Goal: Task Accomplishment & Management: Use online tool/utility

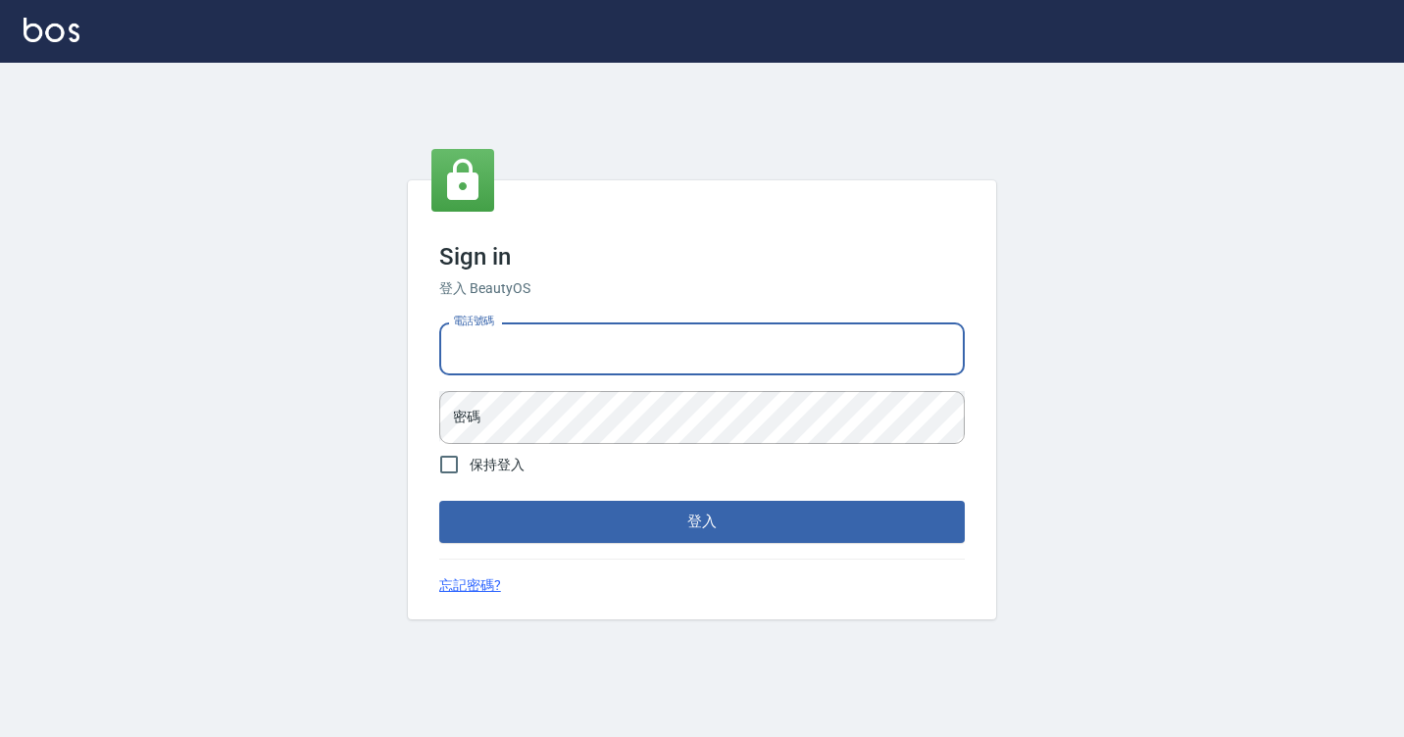
type input "7812080"
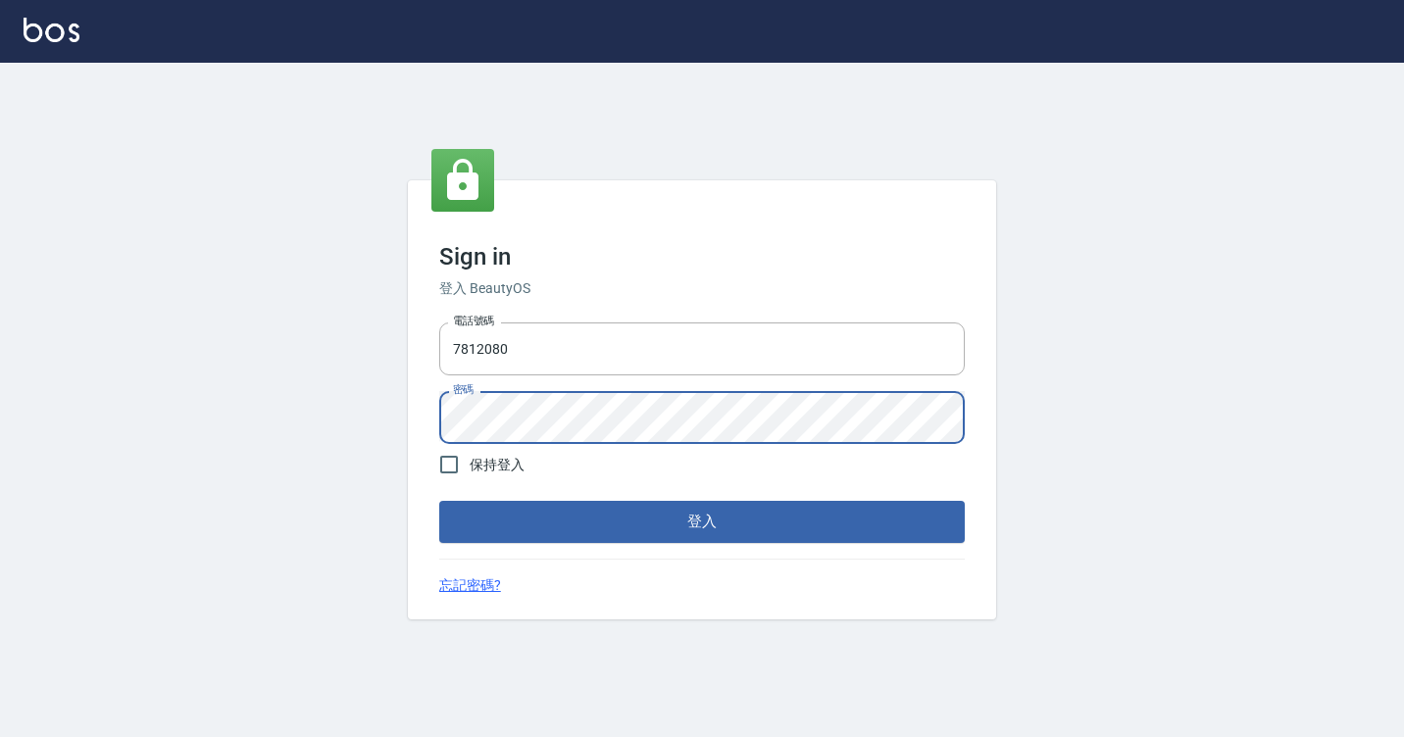
click at [439, 501] on button "登入" at bounding box center [702, 521] width 526 height 41
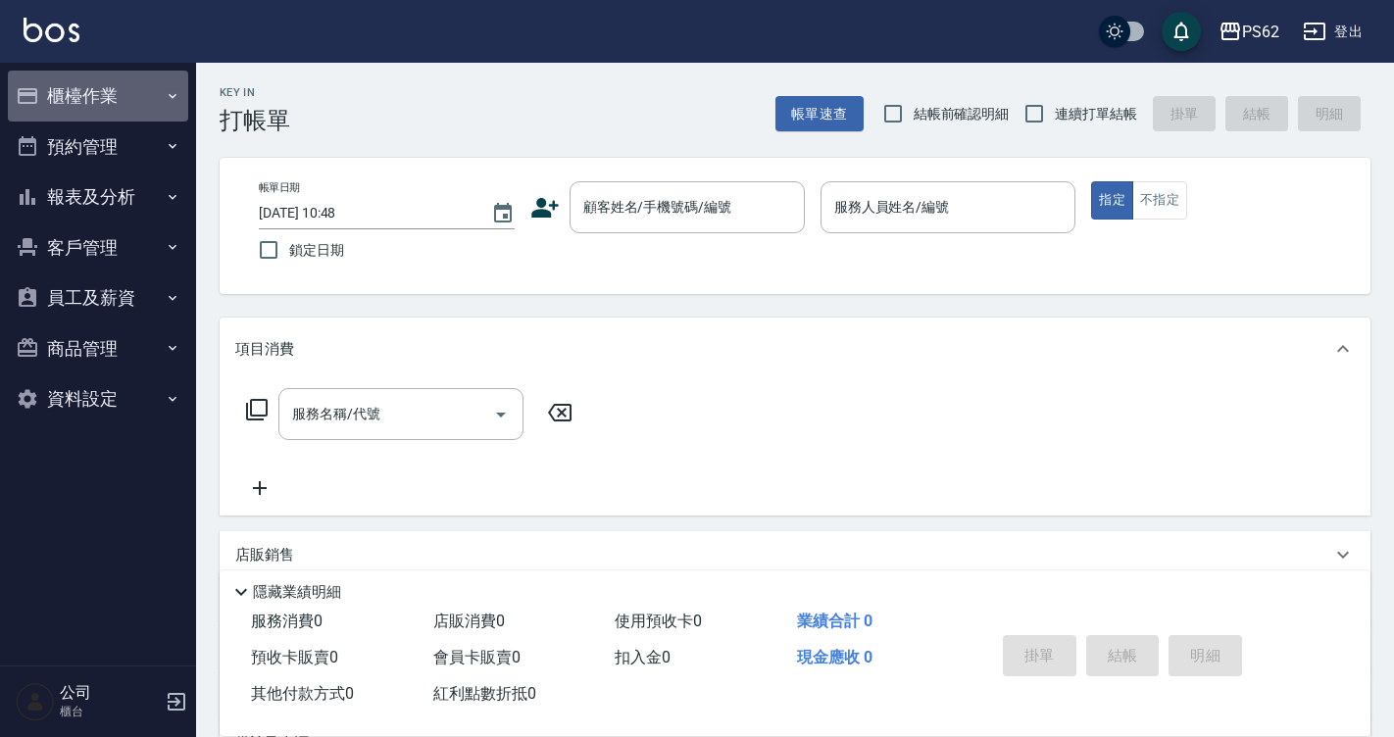
click at [59, 79] on button "櫃檯作業" at bounding box center [98, 96] width 180 height 51
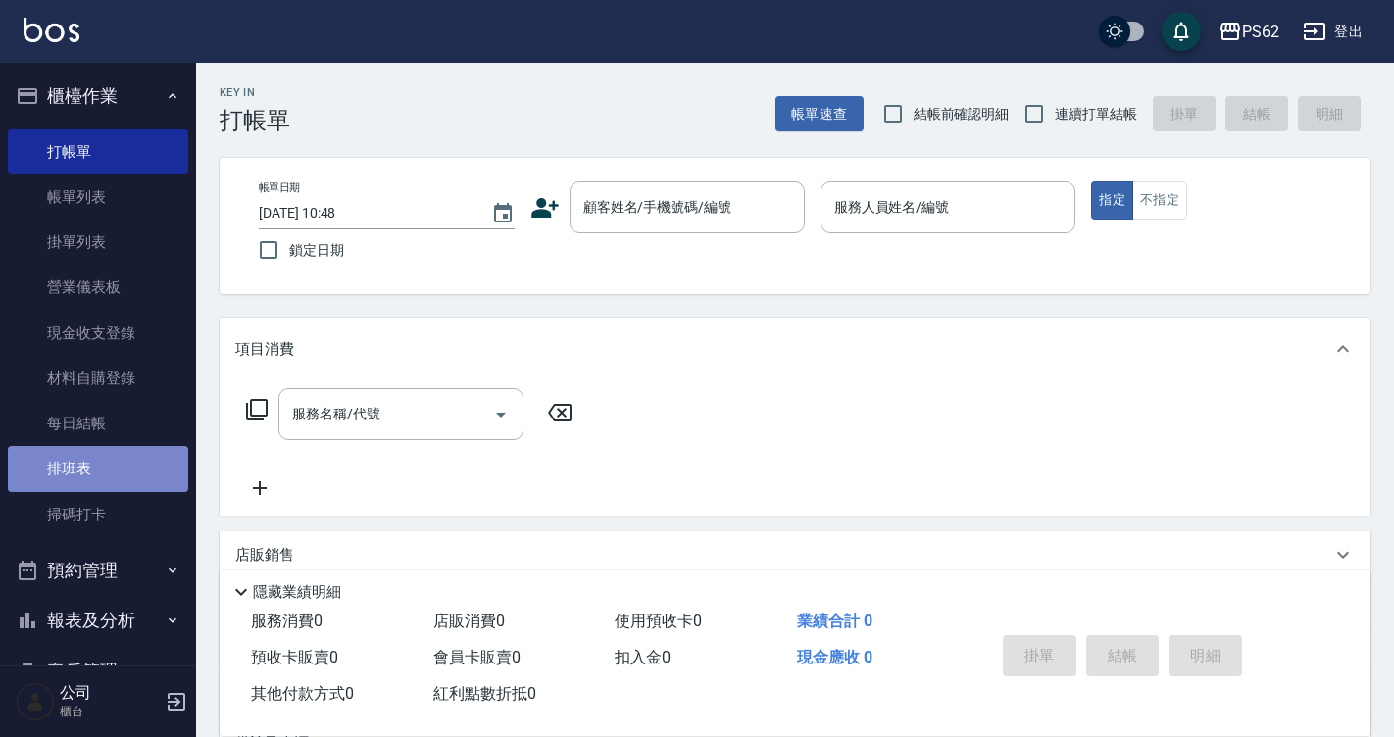
click at [118, 489] on link "排班表" at bounding box center [98, 468] width 180 height 45
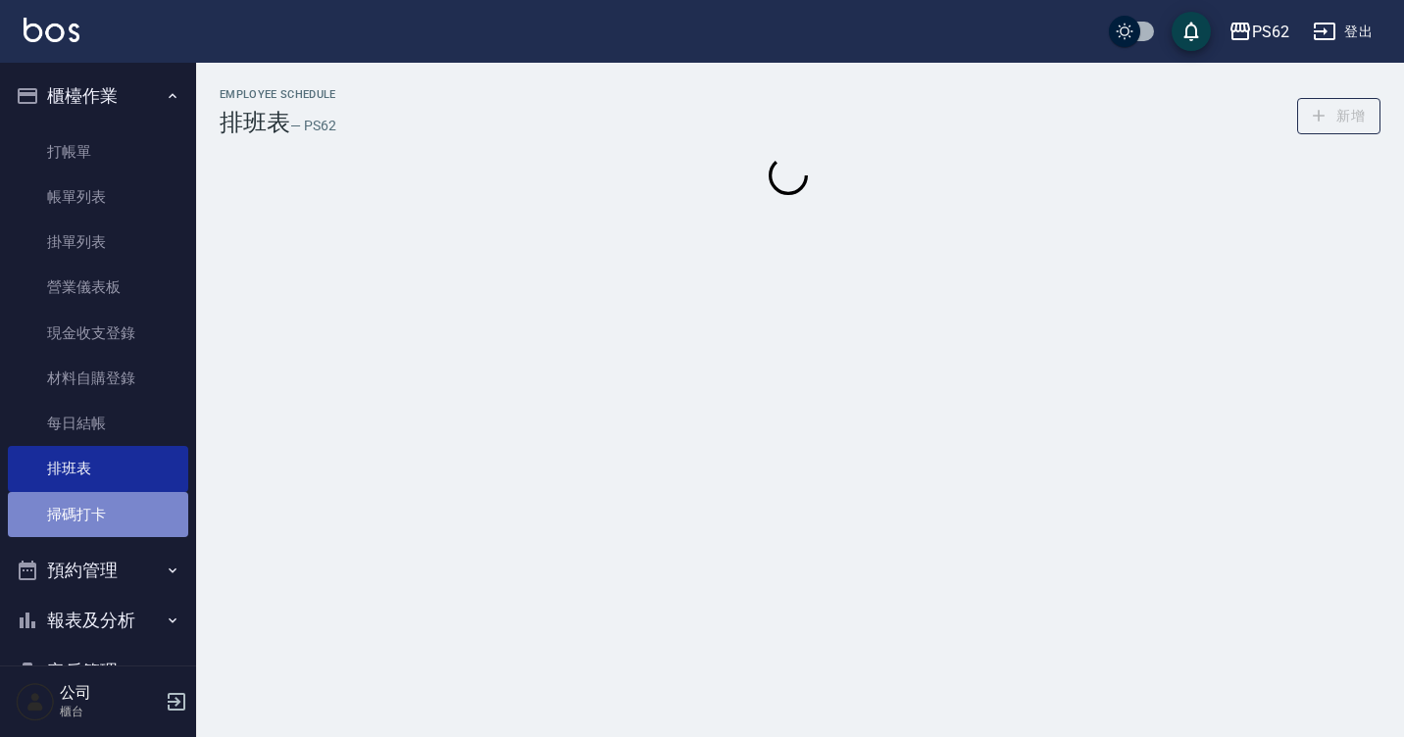
click at [124, 520] on link "掃碼打卡" at bounding box center [98, 514] width 180 height 45
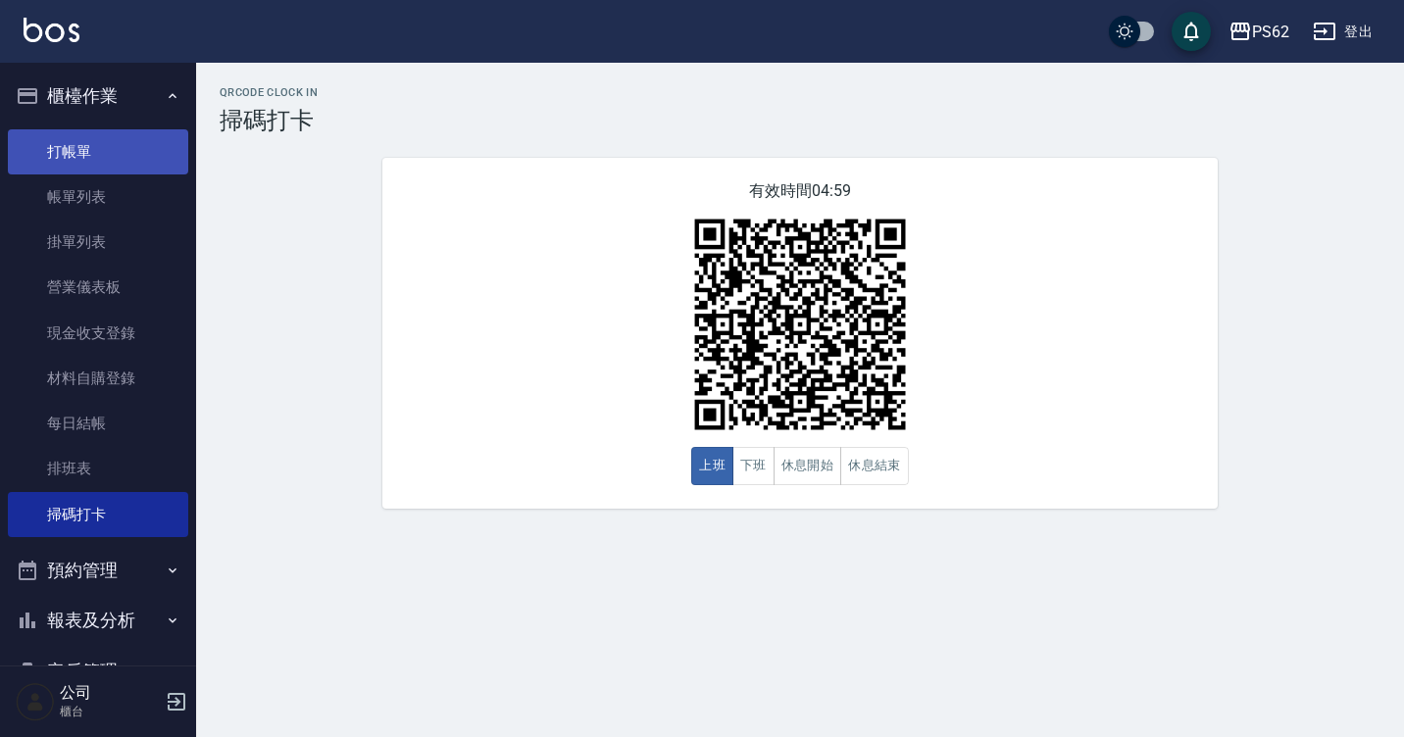
click at [27, 150] on link "打帳單" at bounding box center [98, 151] width 180 height 45
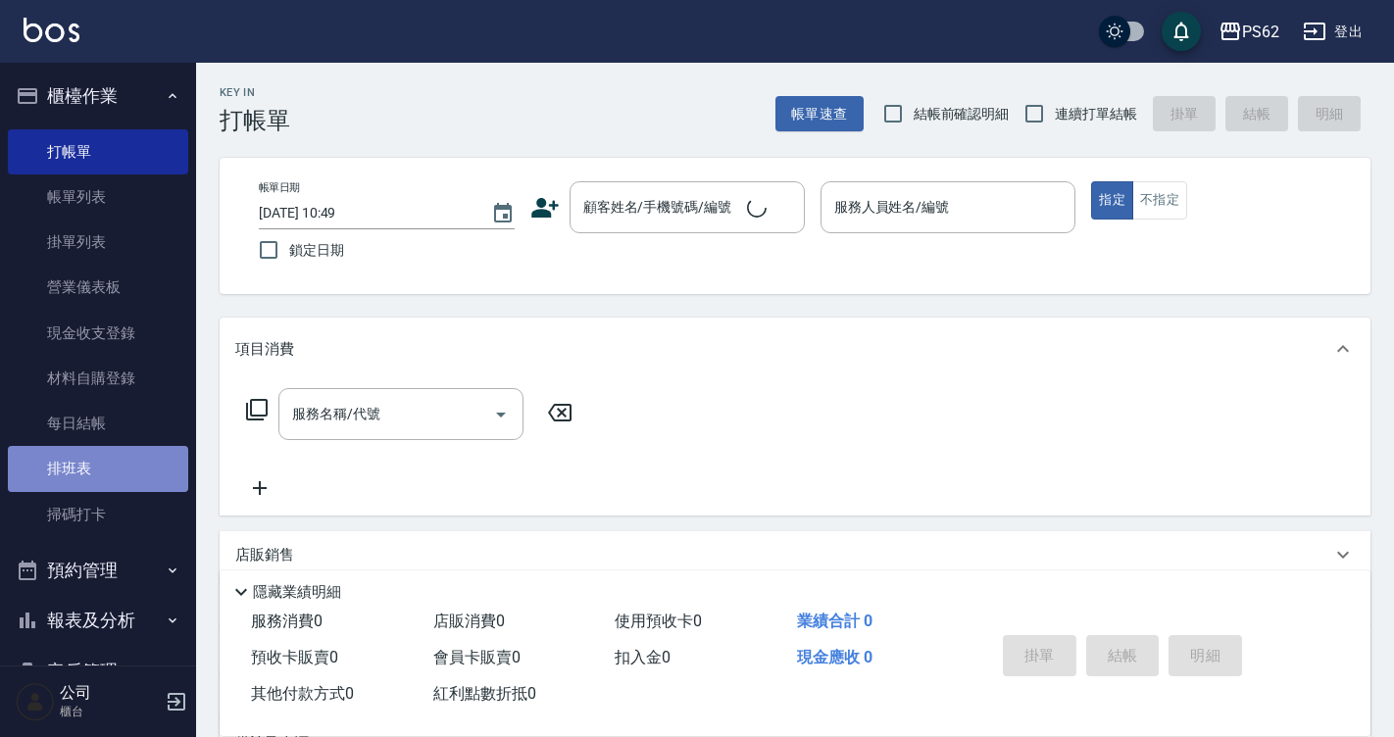
click at [126, 471] on link "排班表" at bounding box center [98, 468] width 180 height 45
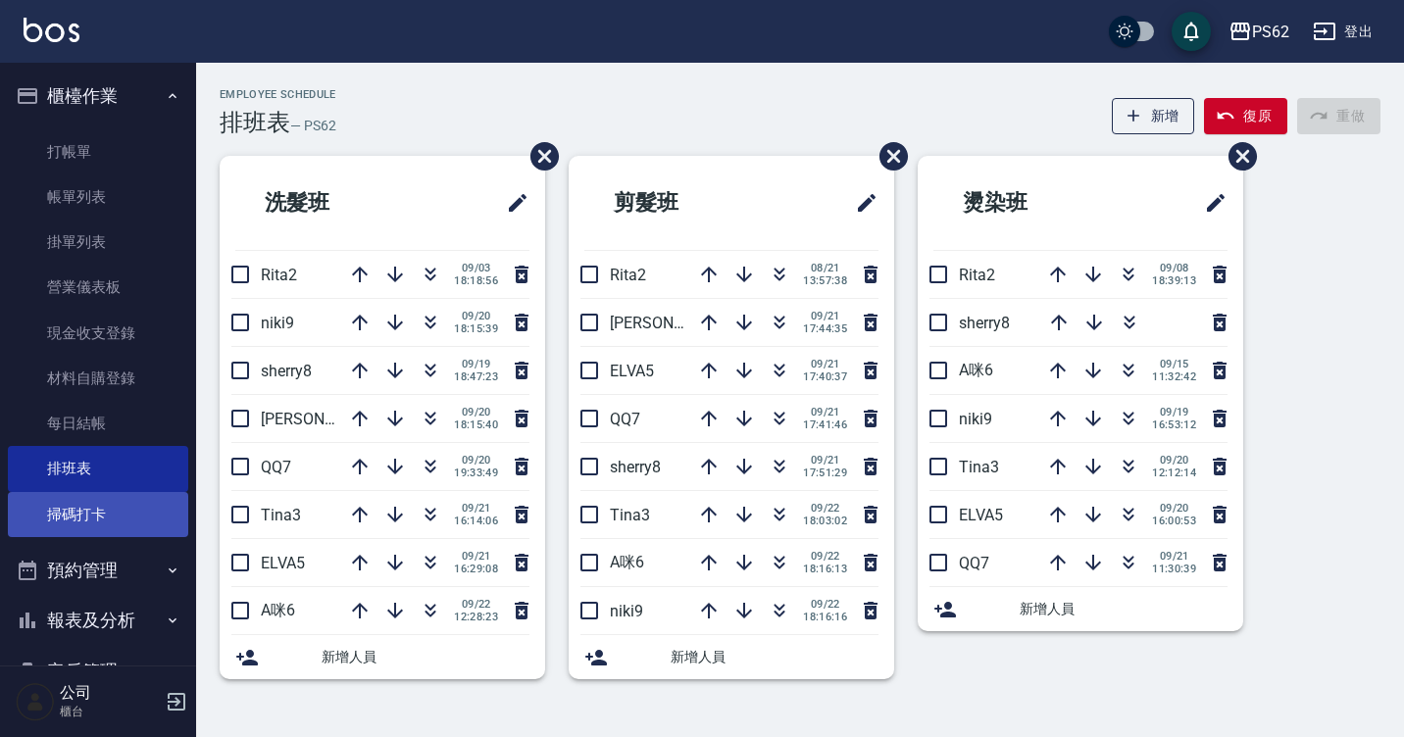
click at [130, 509] on link "掃碼打卡" at bounding box center [98, 514] width 180 height 45
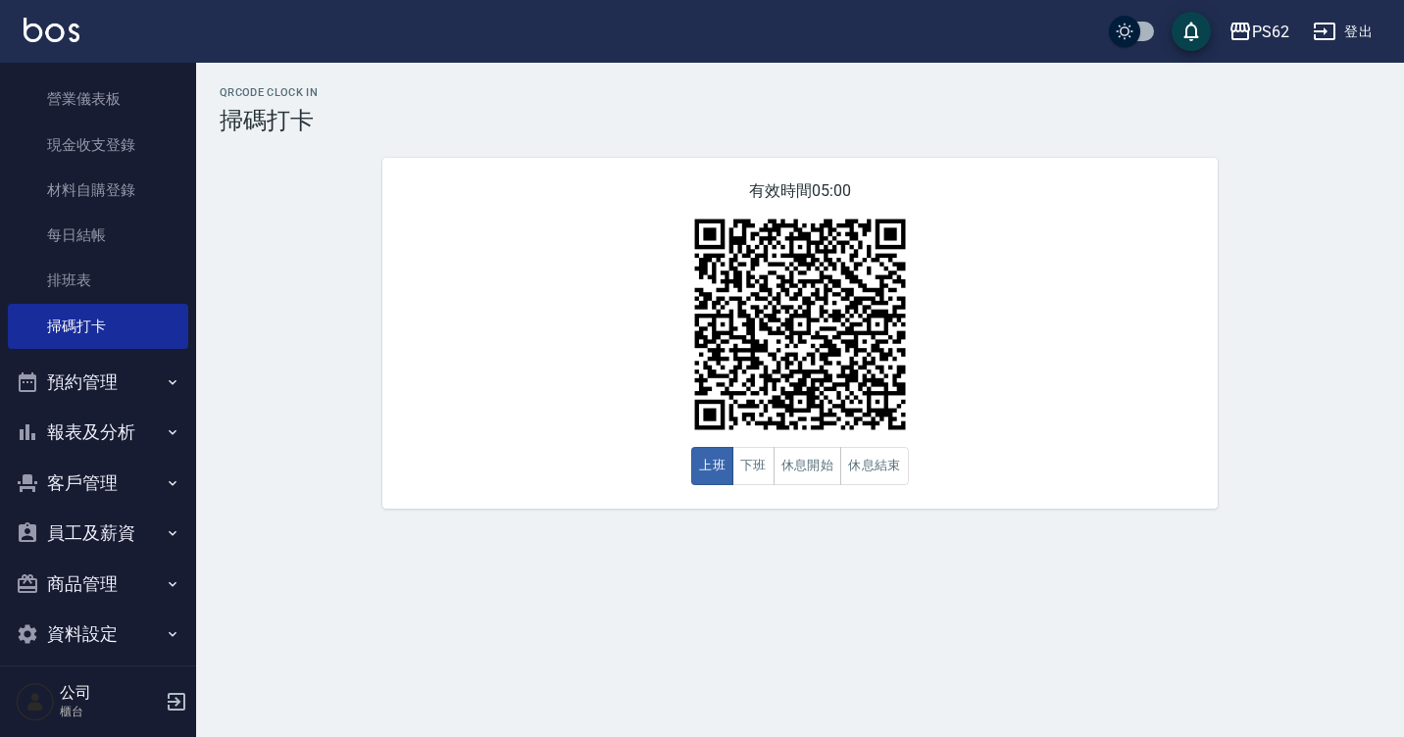
scroll to position [196, 0]
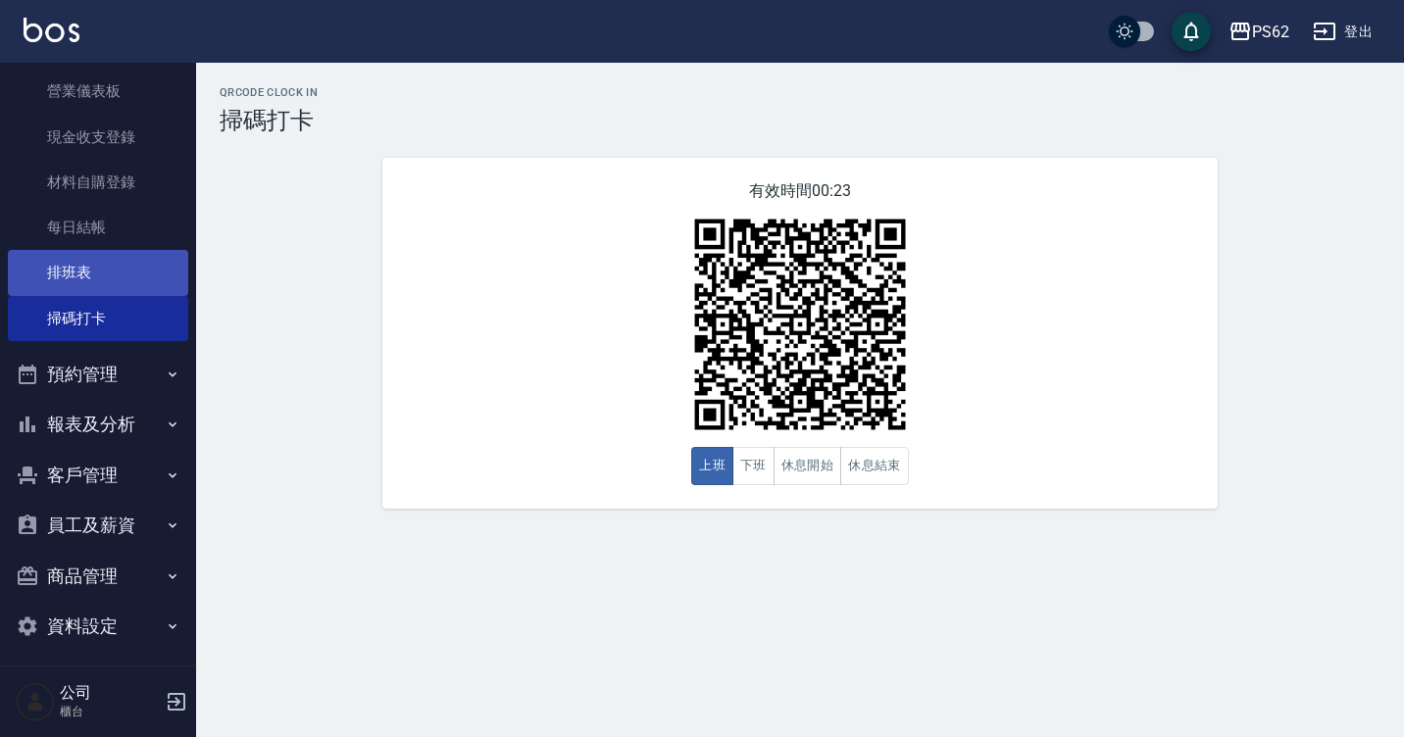
click at [85, 264] on link "排班表" at bounding box center [98, 272] width 180 height 45
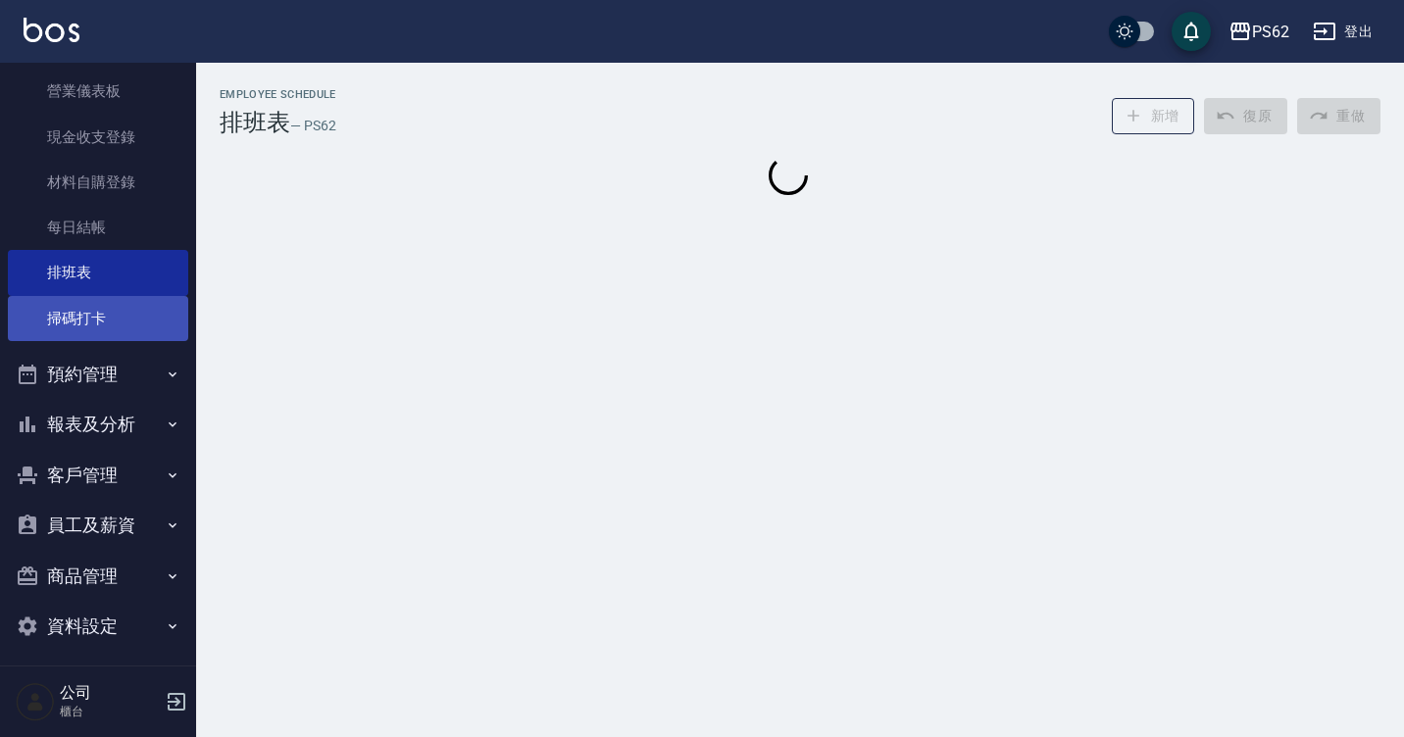
click at [168, 334] on link "掃碼打卡" at bounding box center [98, 318] width 180 height 45
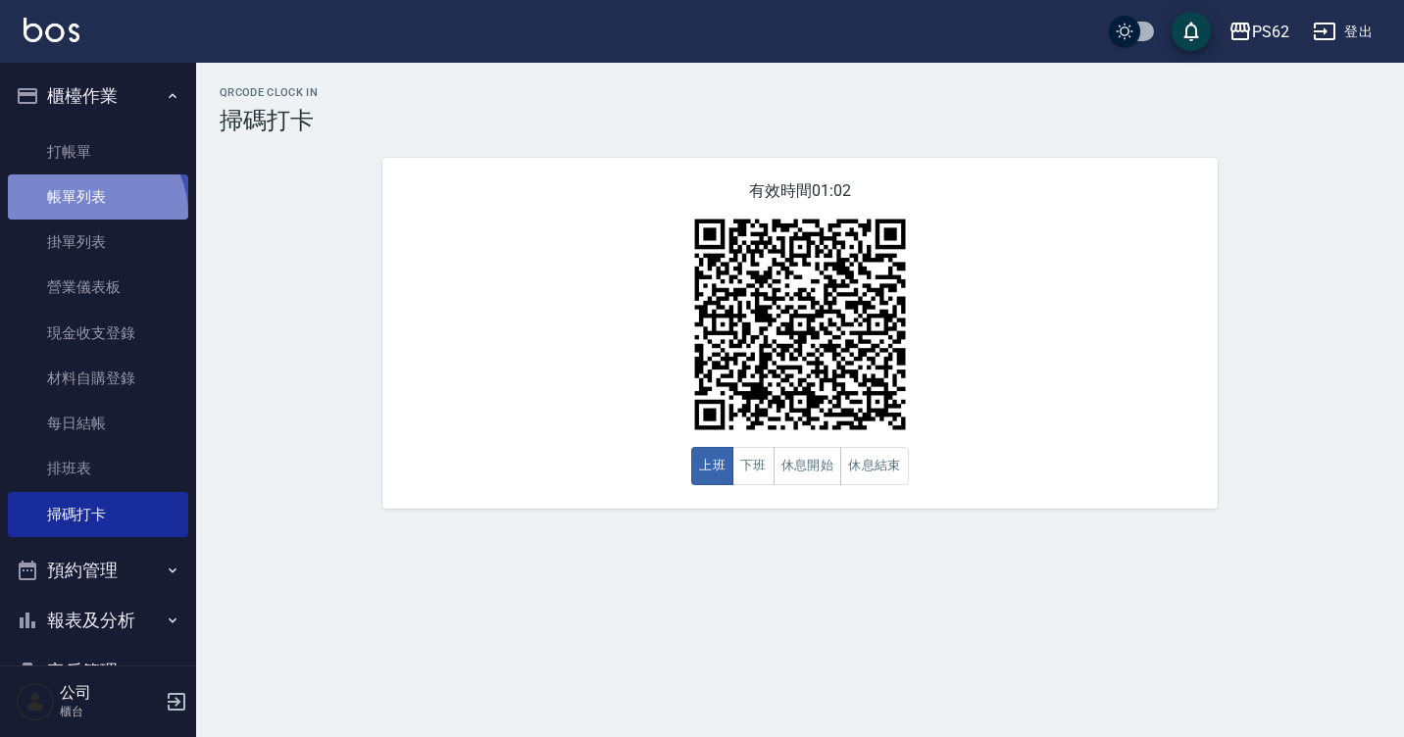
click at [91, 214] on link "帳單列表" at bounding box center [98, 197] width 180 height 45
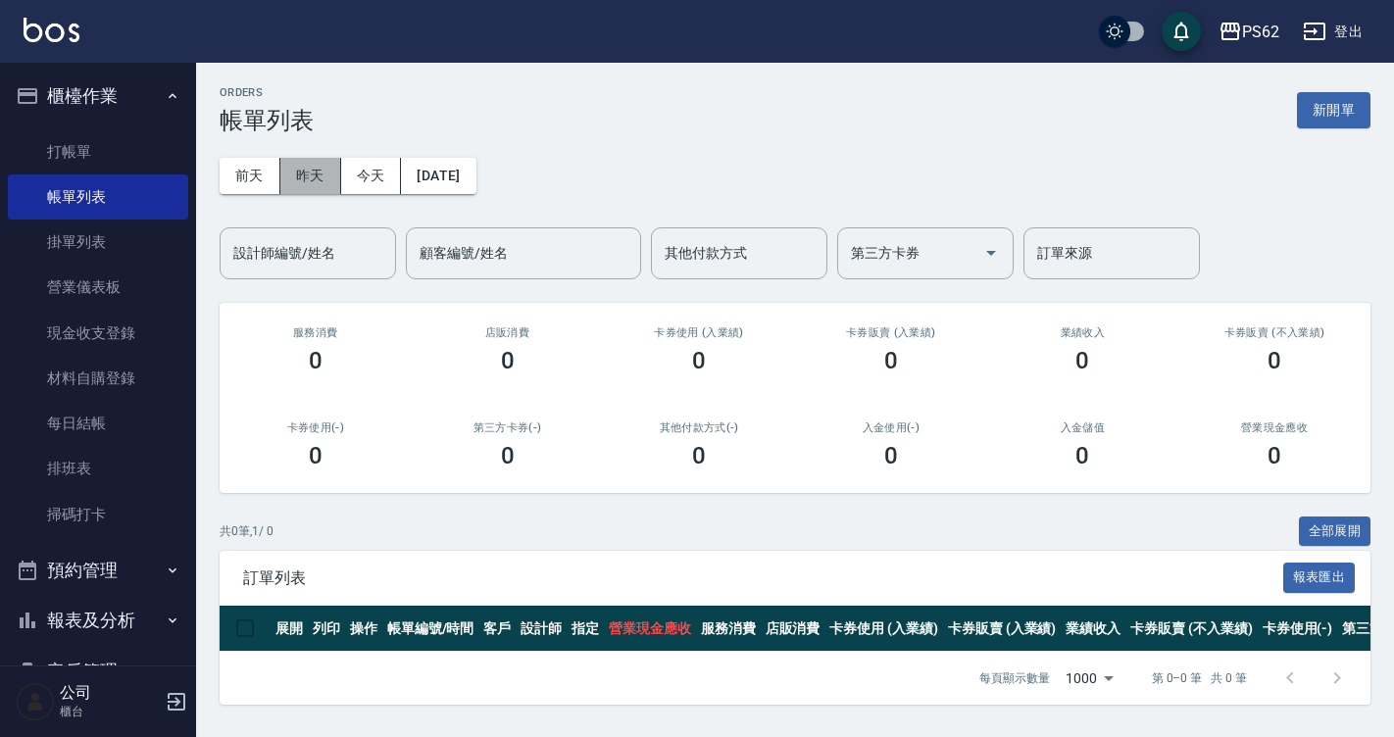
click at [335, 191] on button "昨天" at bounding box center [310, 176] width 61 height 36
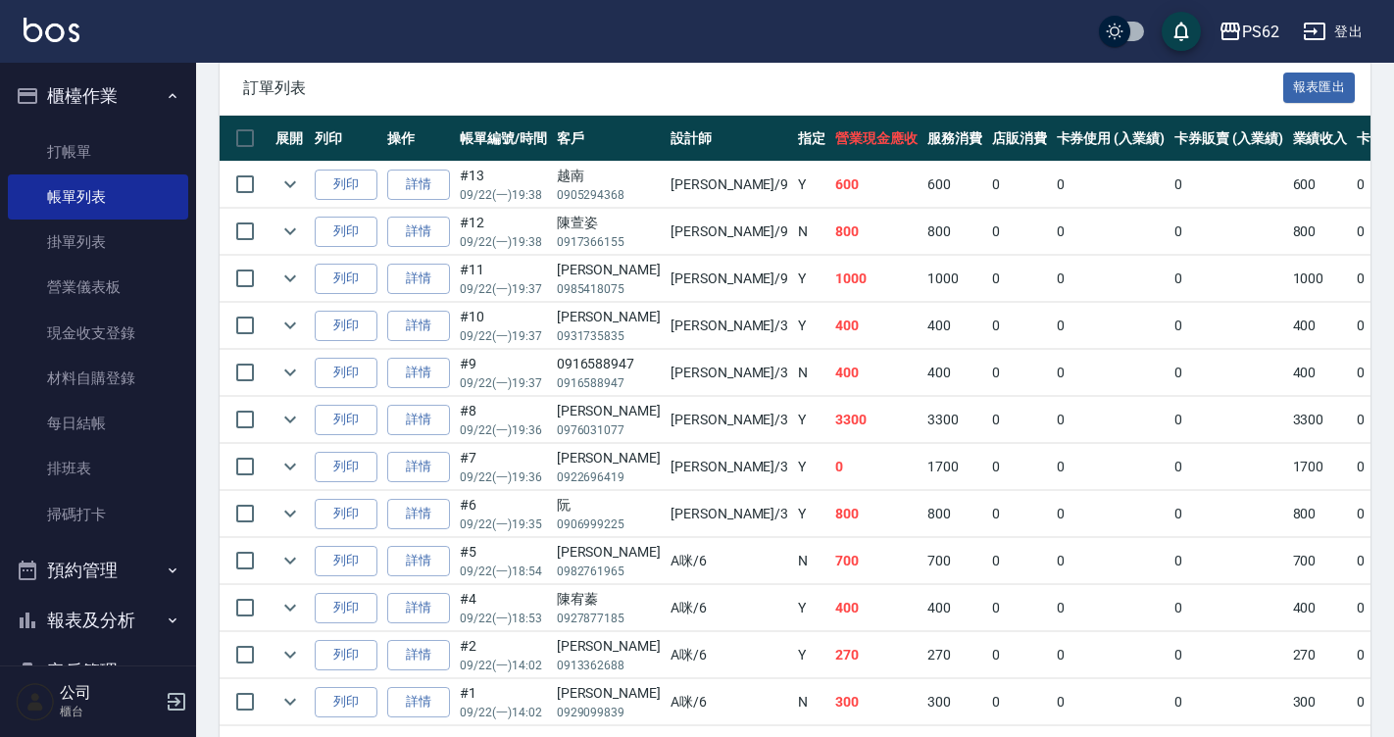
scroll to position [571, 0]
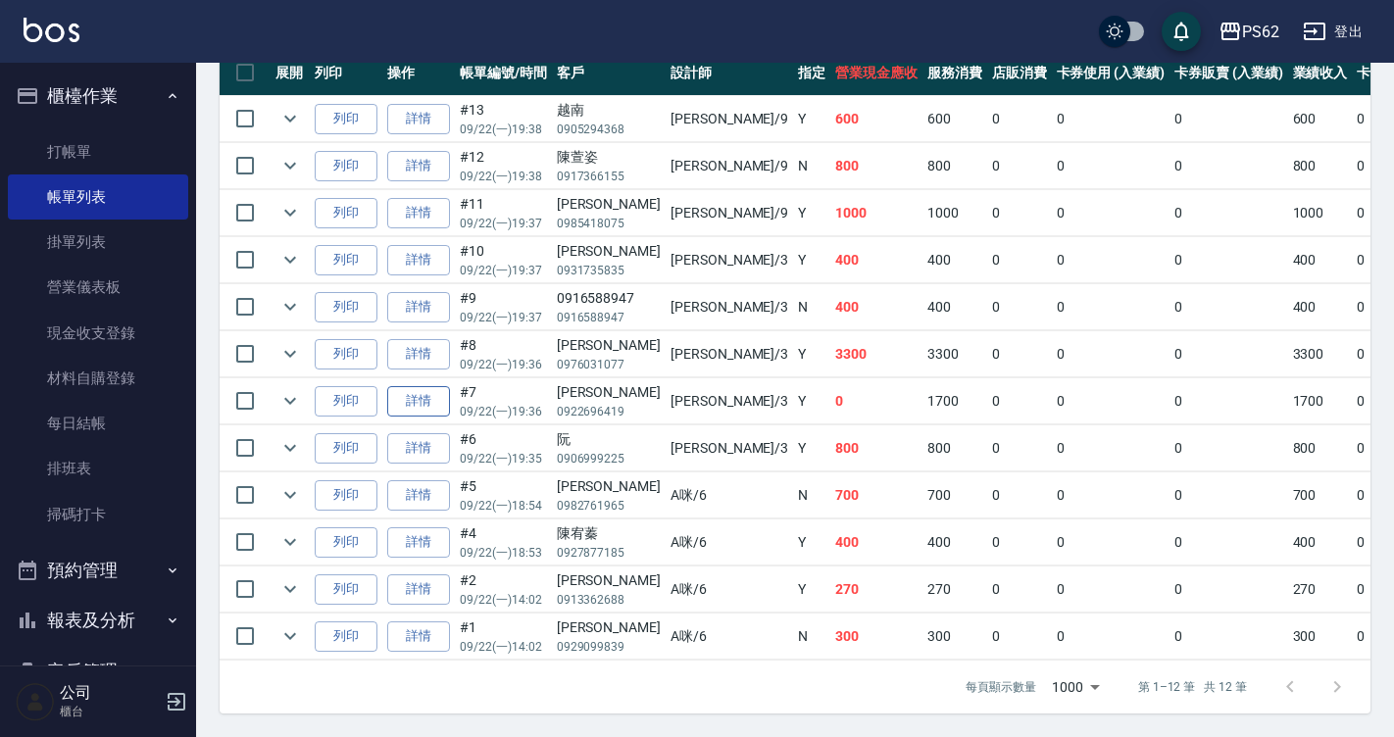
click at [426, 388] on link "詳情" at bounding box center [418, 401] width 63 height 30
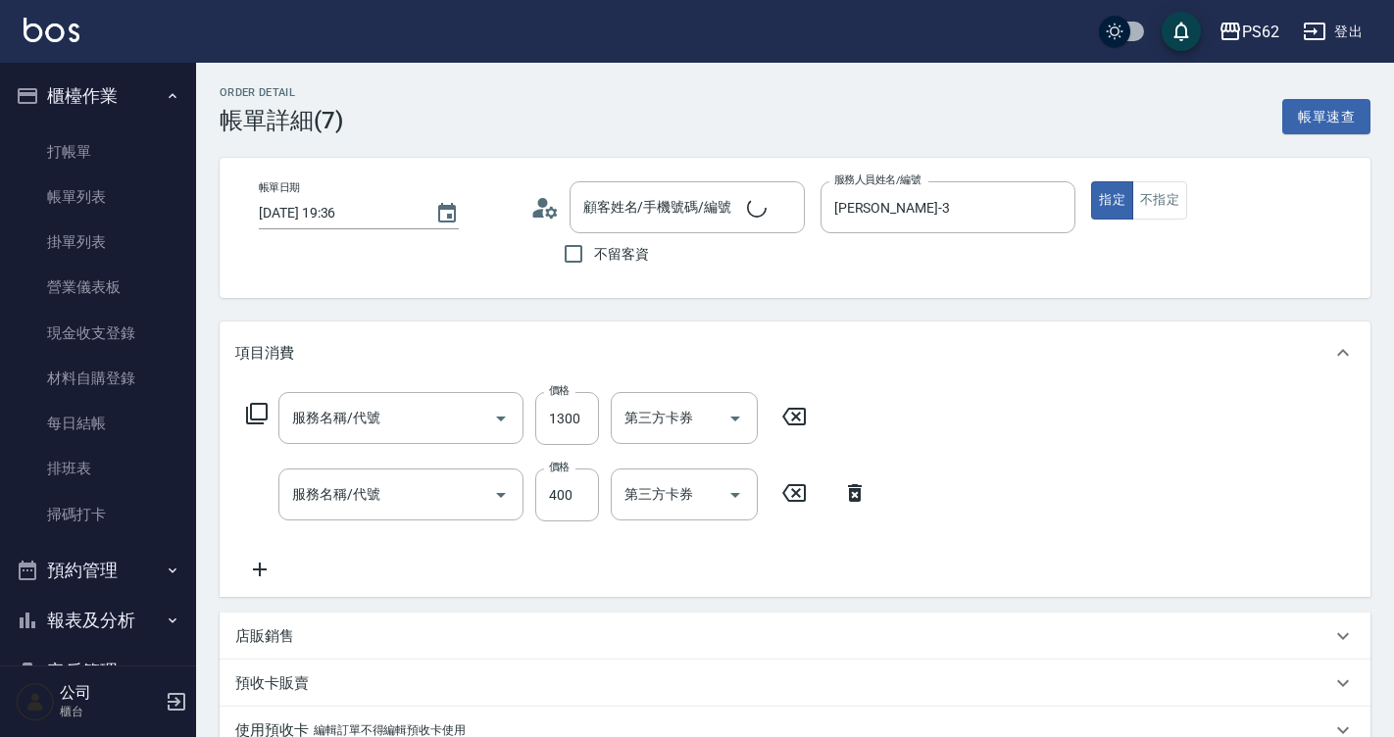
type input "[DATE] 19:36"
type input "[PERSON_NAME]-3"
type input "自備護髮(501)"
type input "A級單剪400(105)"
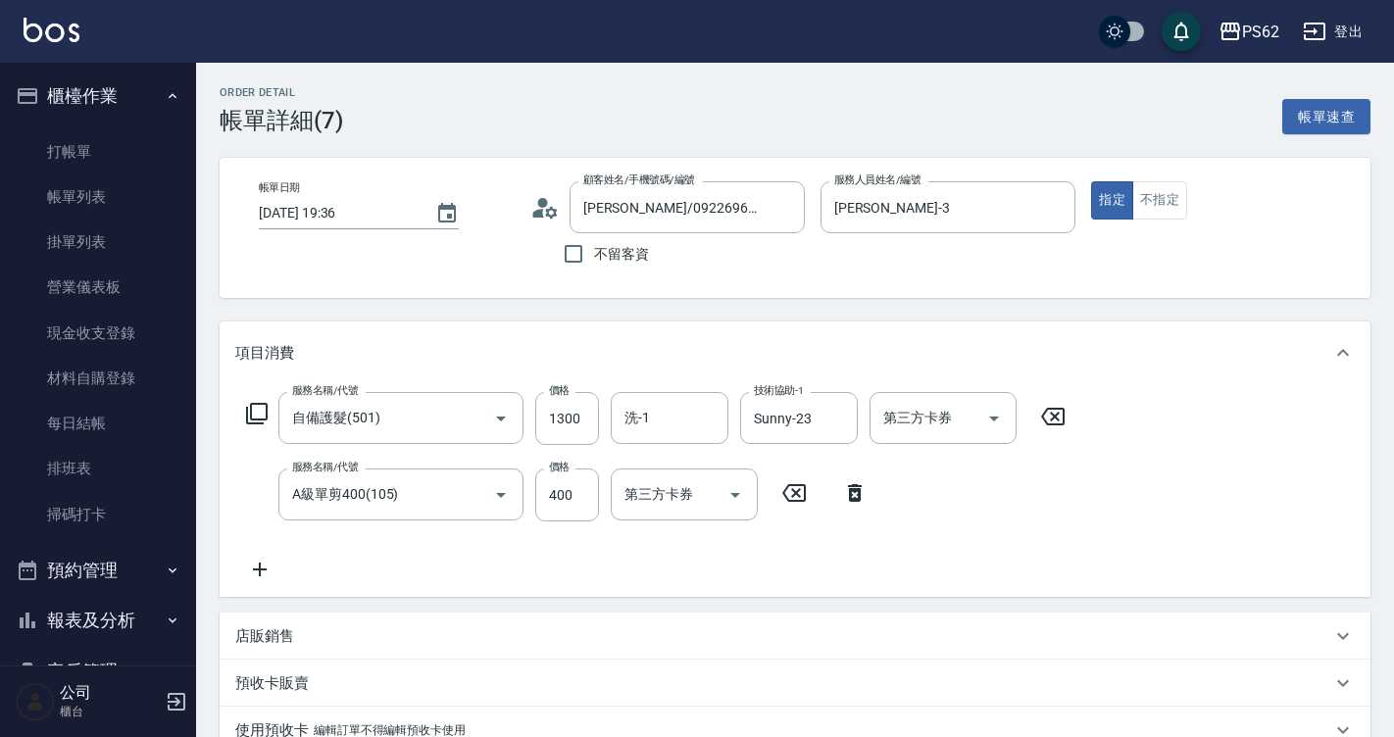
type input "[PERSON_NAME]/0922696419/"
click at [546, 208] on icon at bounding box center [544, 207] width 29 height 29
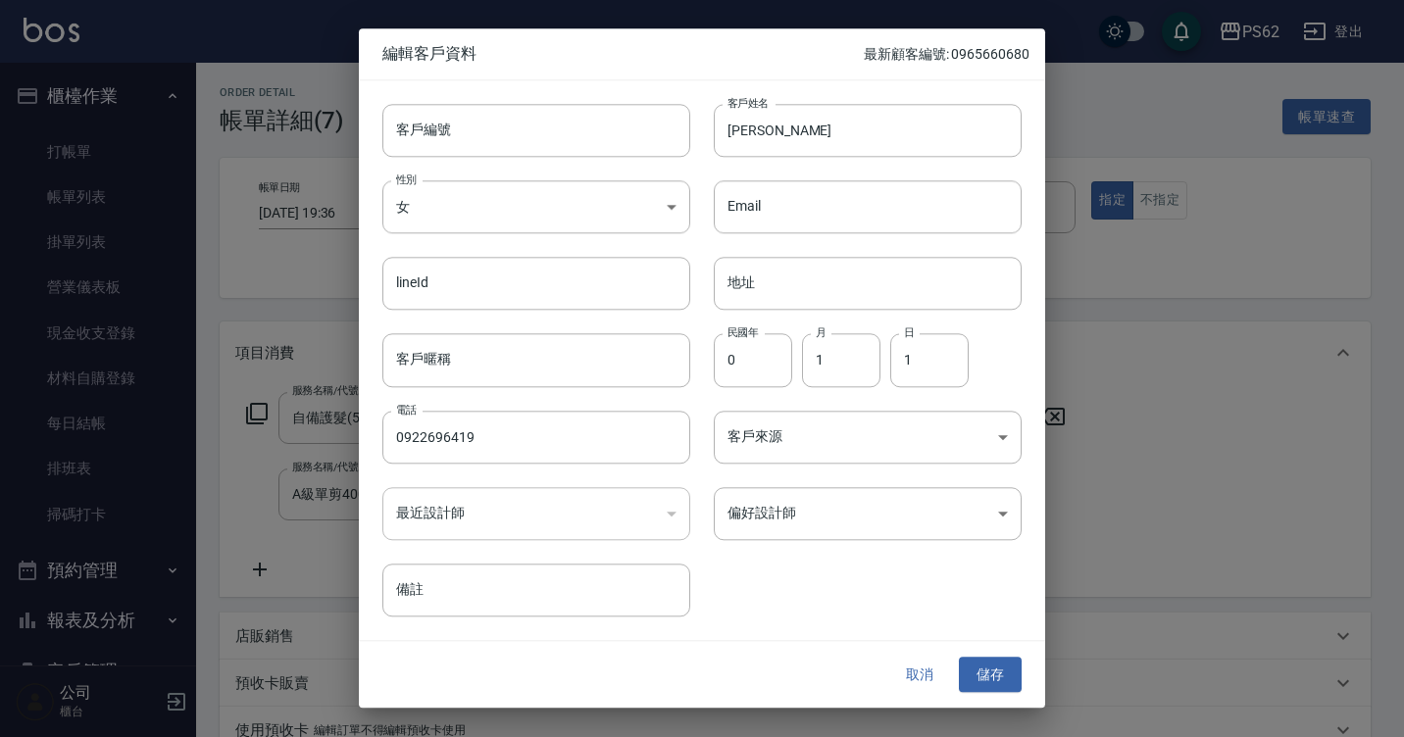
click at [1245, 506] on div at bounding box center [702, 368] width 1404 height 737
click at [907, 673] on button "取消" at bounding box center [919, 675] width 63 height 36
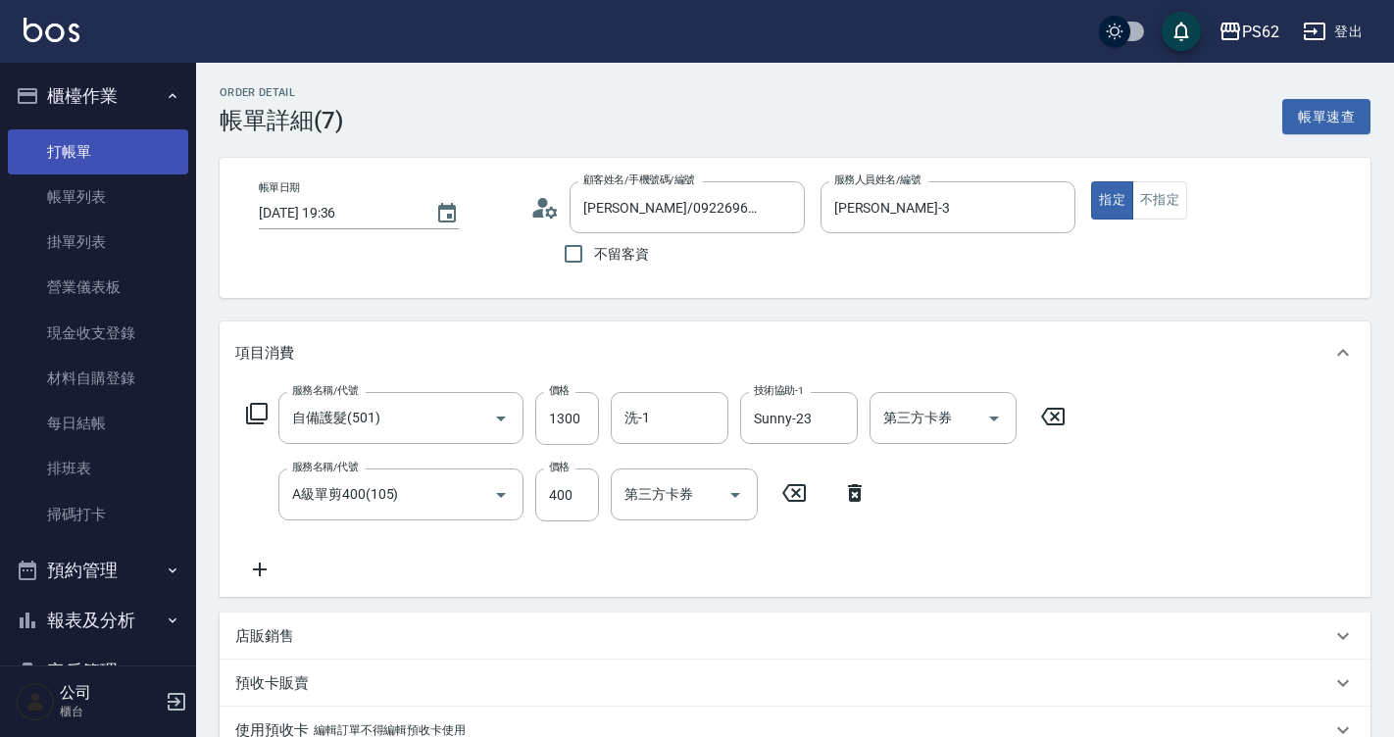
click at [93, 134] on link "打帳單" at bounding box center [98, 151] width 180 height 45
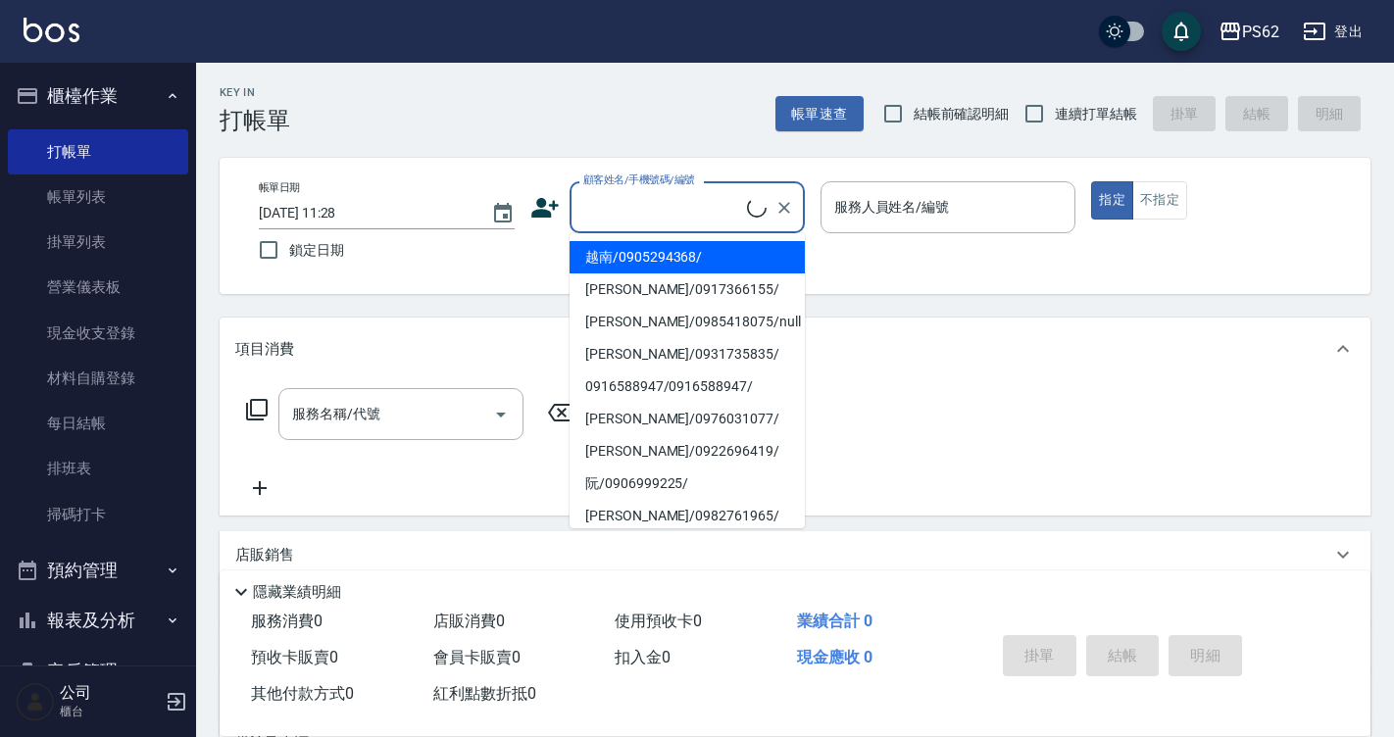
click at [651, 200] on input "顧客姓名/手機號碼/編號" at bounding box center [663, 207] width 169 height 34
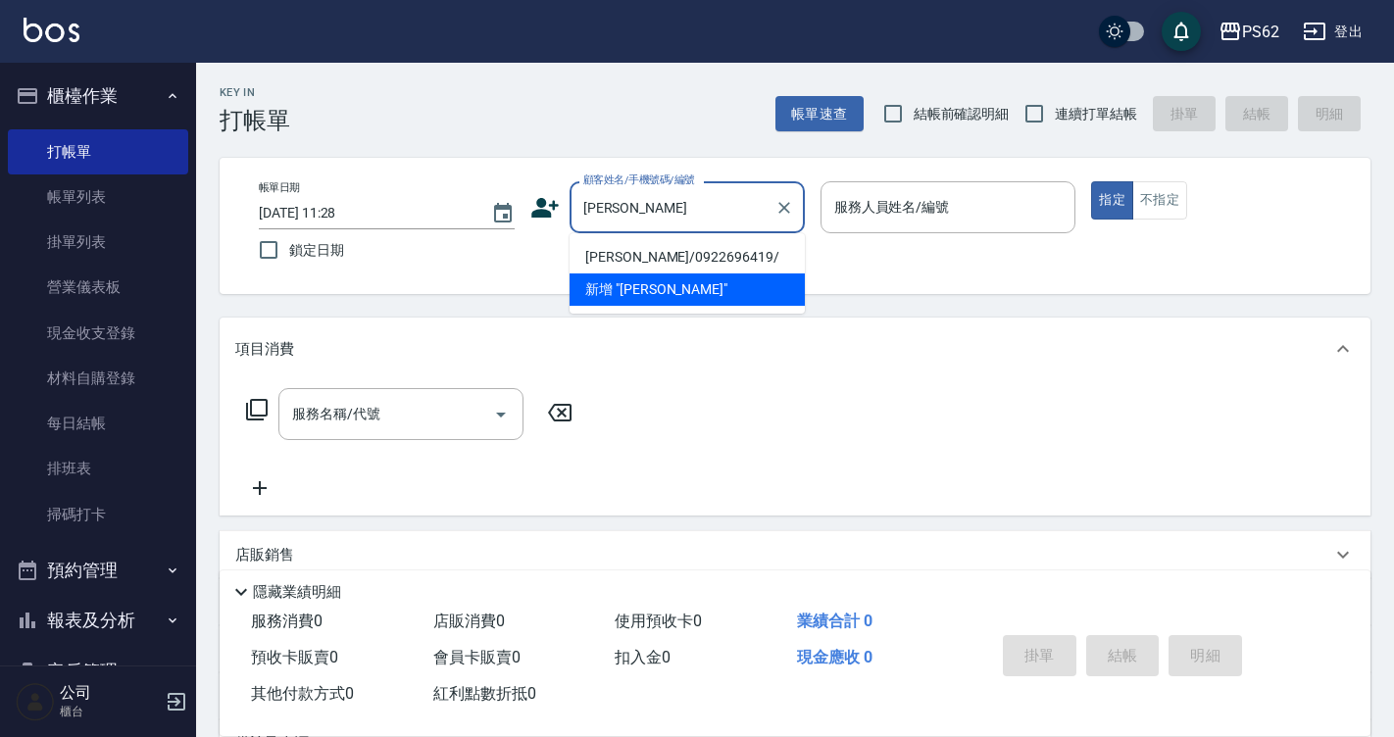
click at [622, 260] on li "[PERSON_NAME]/0922696419/" at bounding box center [687, 257] width 235 height 32
type input "[PERSON_NAME]/0922696419/"
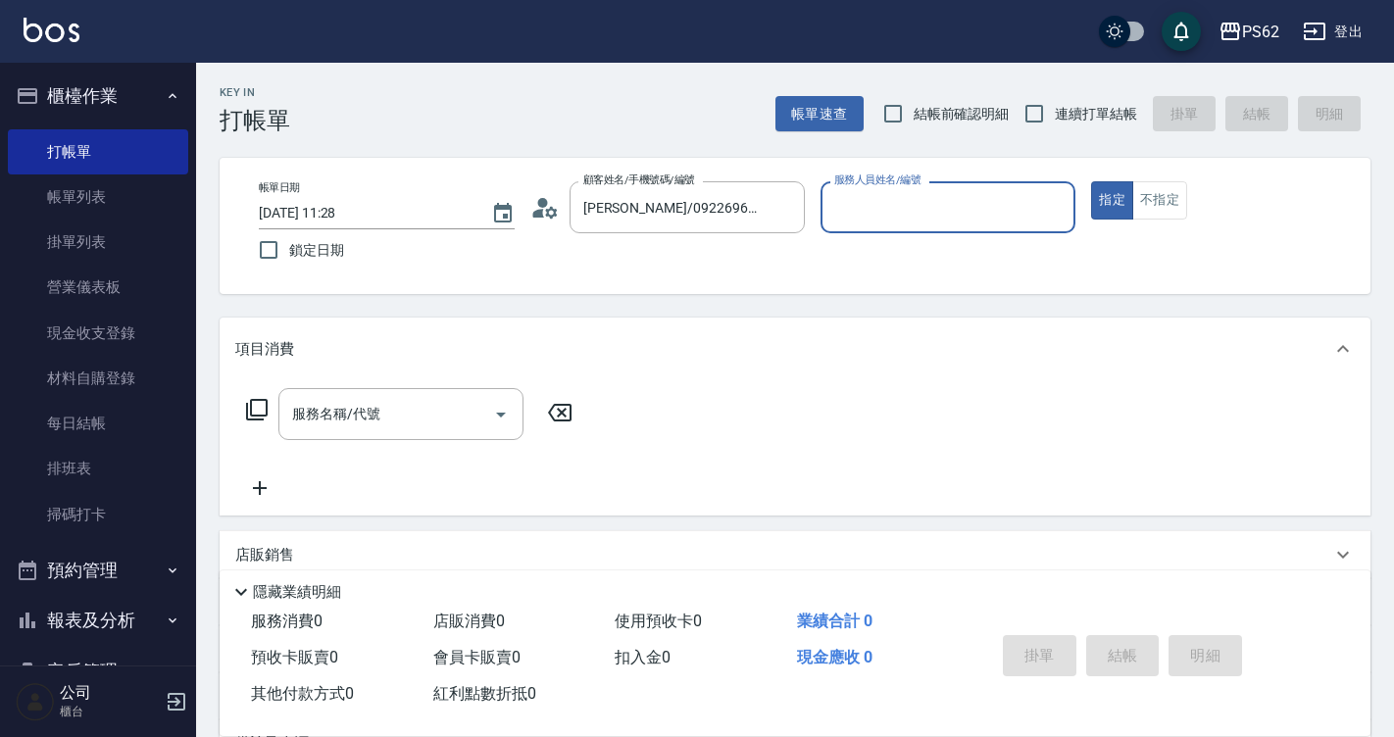
click at [541, 205] on circle at bounding box center [542, 203] width 10 height 10
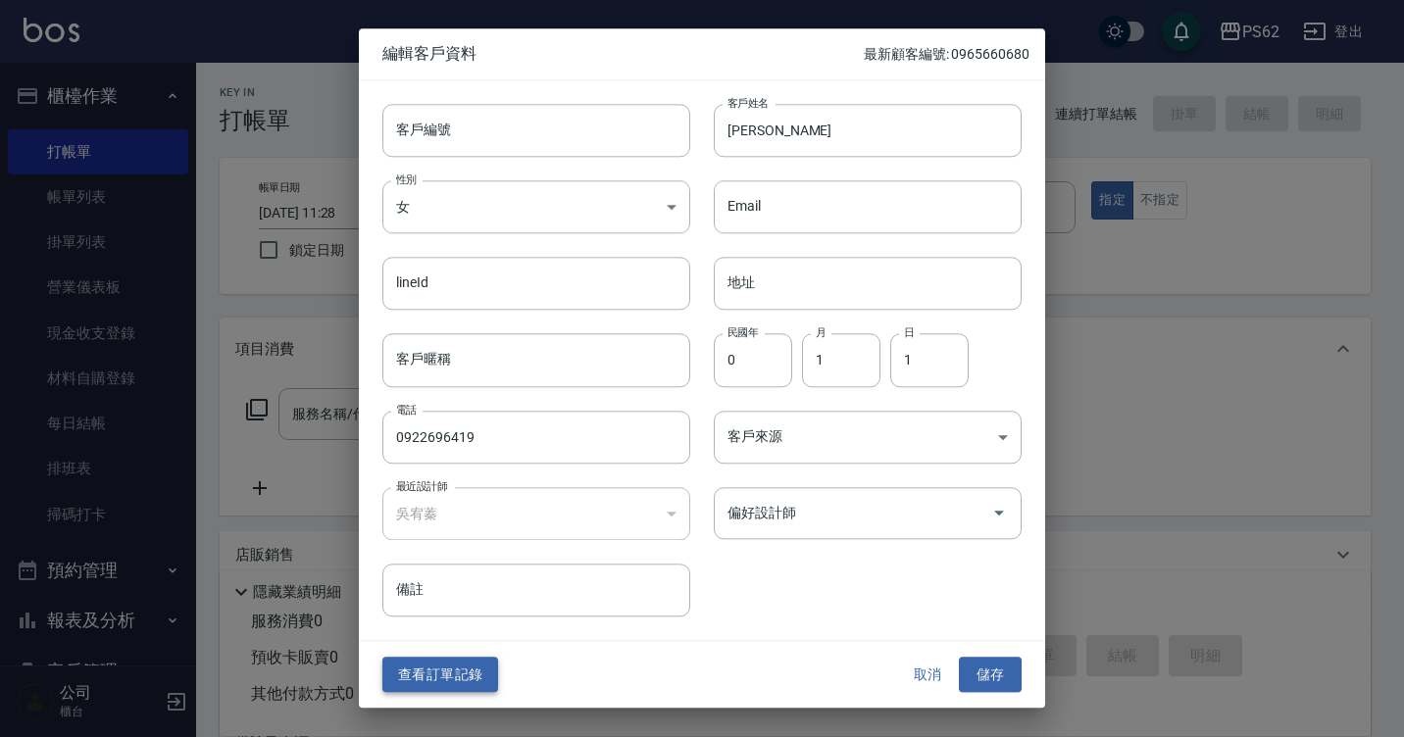
click at [398, 677] on button "查看訂單記錄" at bounding box center [440, 675] width 116 height 36
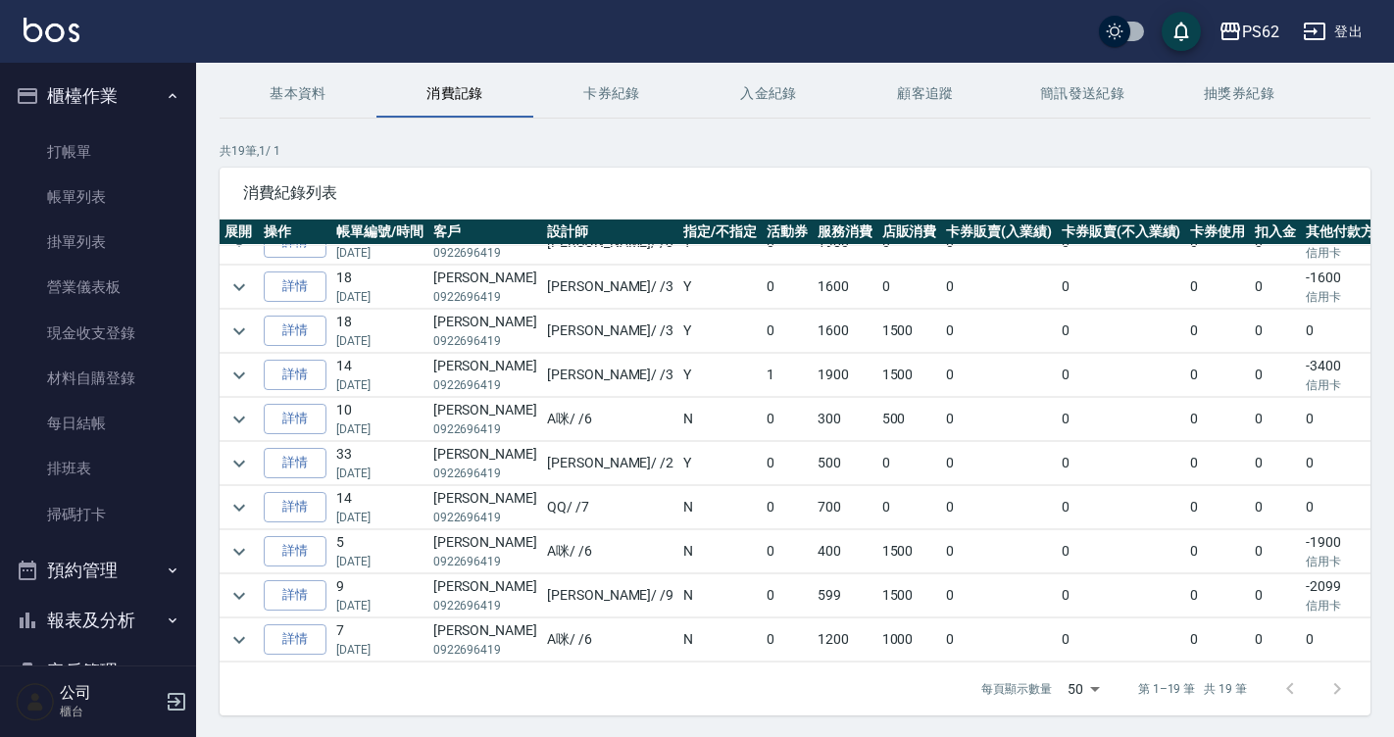
scroll to position [133, 0]
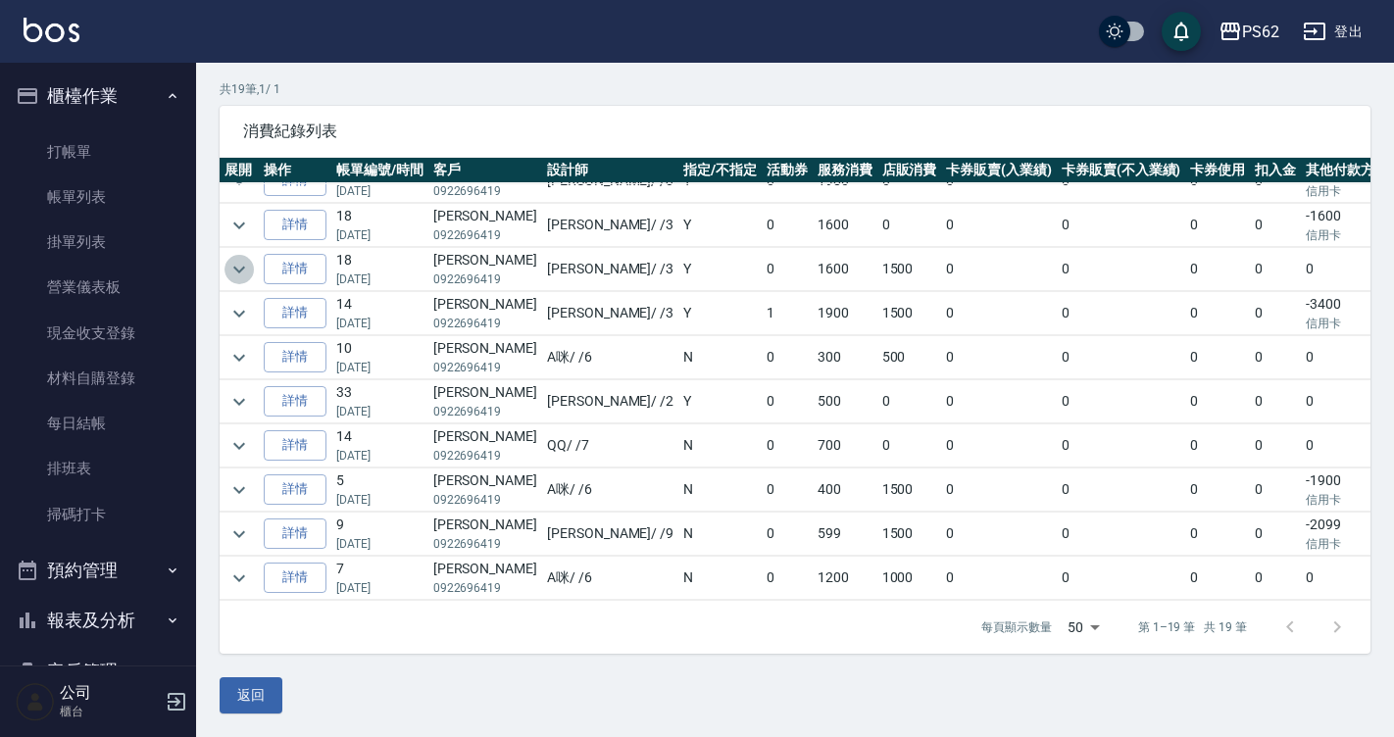
click at [236, 258] on icon "expand row" at bounding box center [239, 270] width 24 height 24
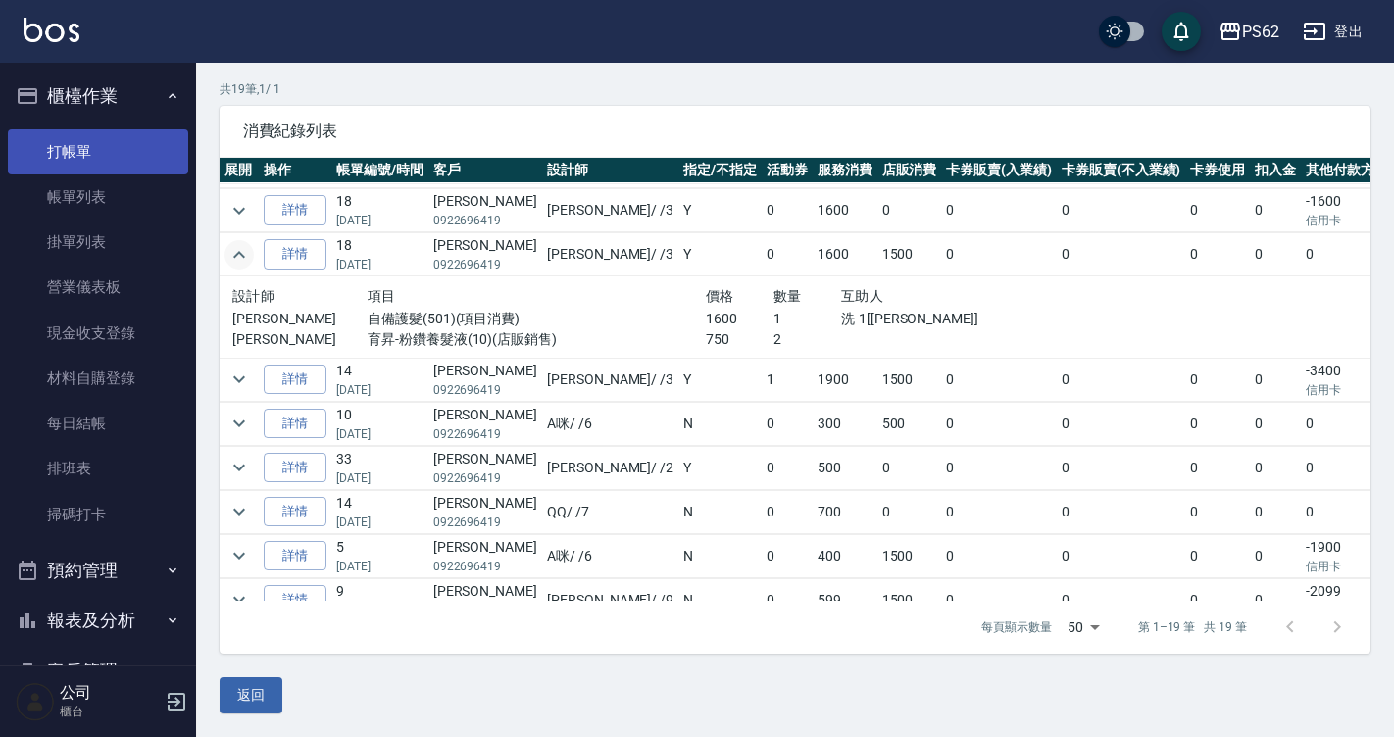
click at [137, 156] on link "打帳單" at bounding box center [98, 151] width 180 height 45
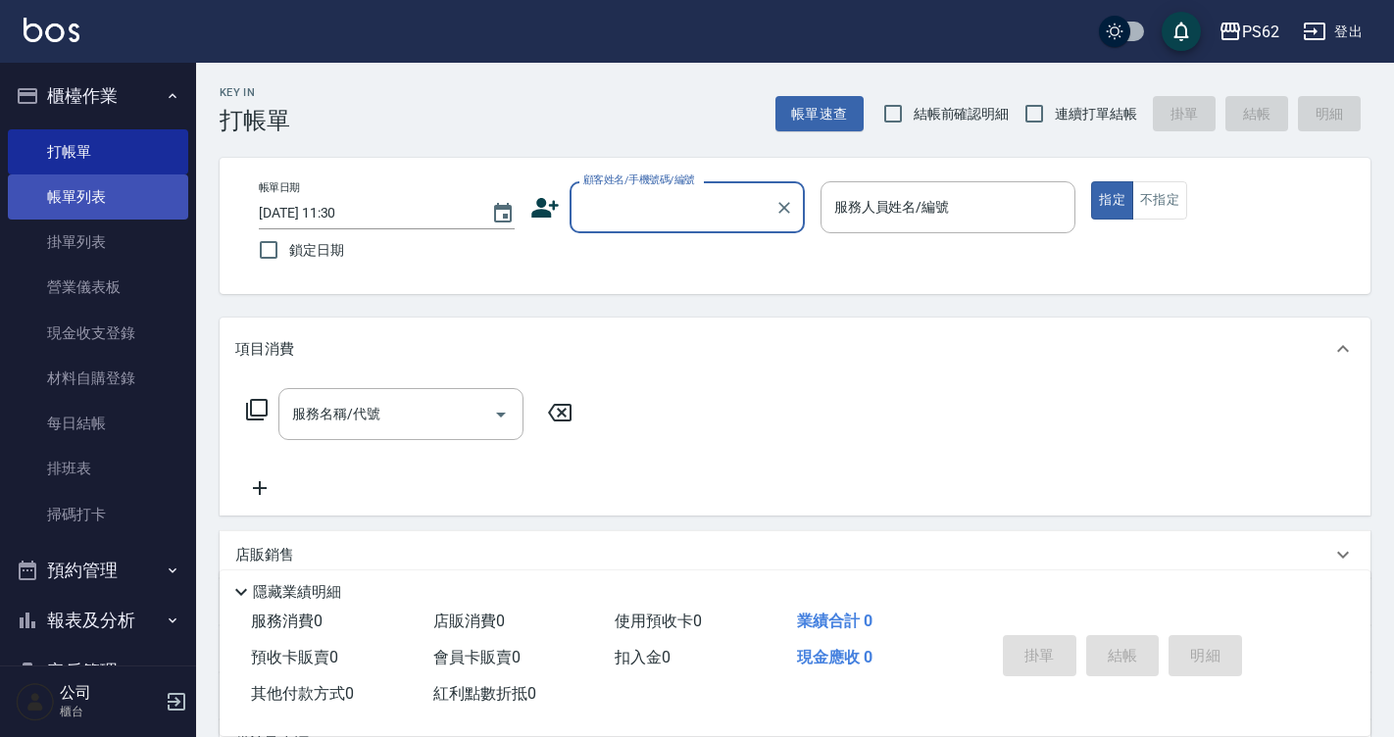
click at [138, 195] on link "帳單列表" at bounding box center [98, 197] width 180 height 45
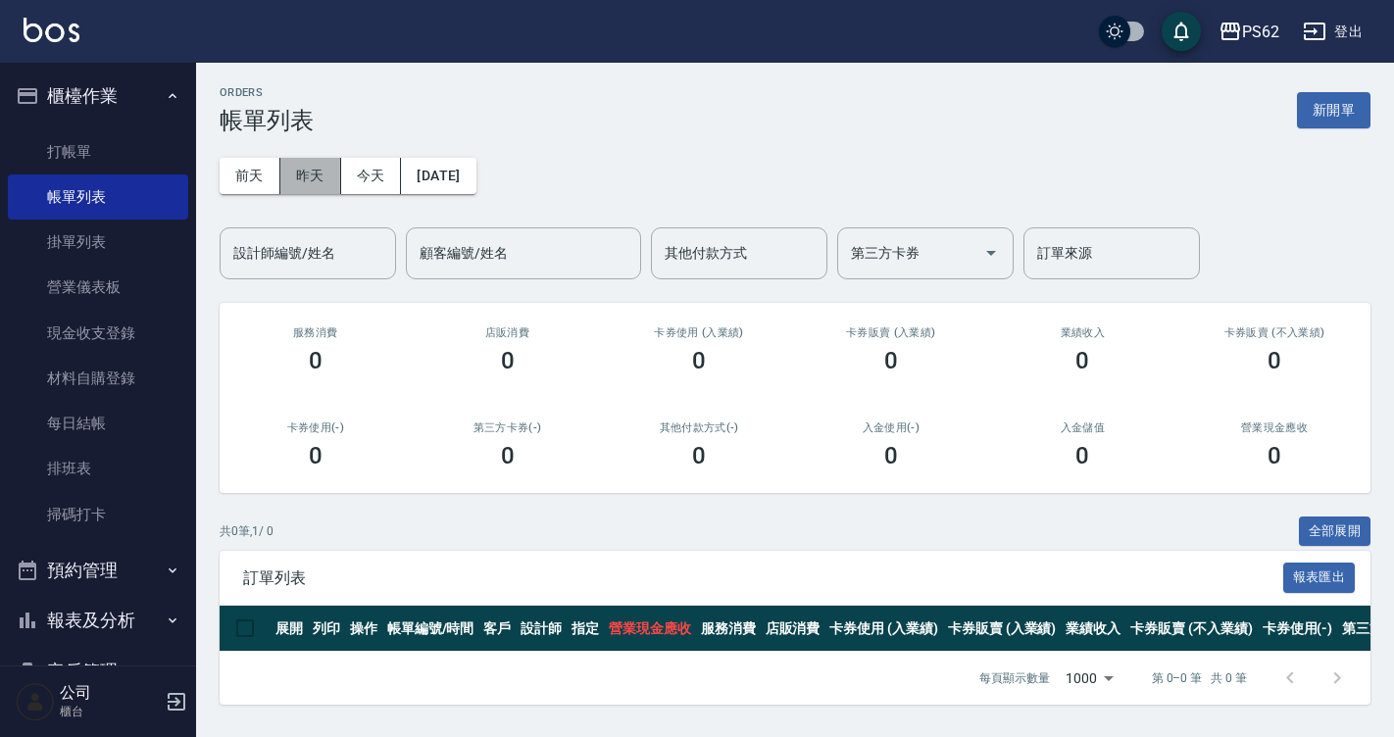
click at [308, 188] on button "昨天" at bounding box center [310, 176] width 61 height 36
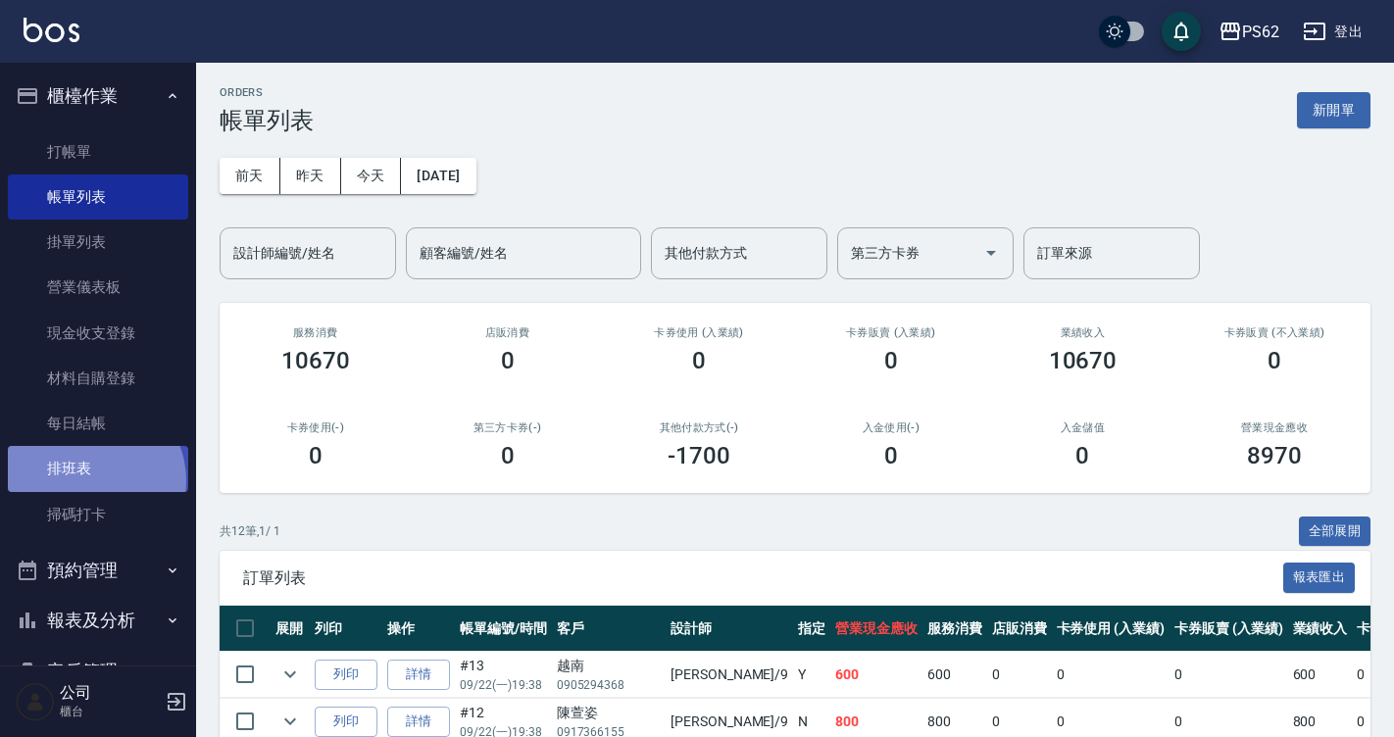
click at [86, 480] on link "排班表" at bounding box center [98, 468] width 180 height 45
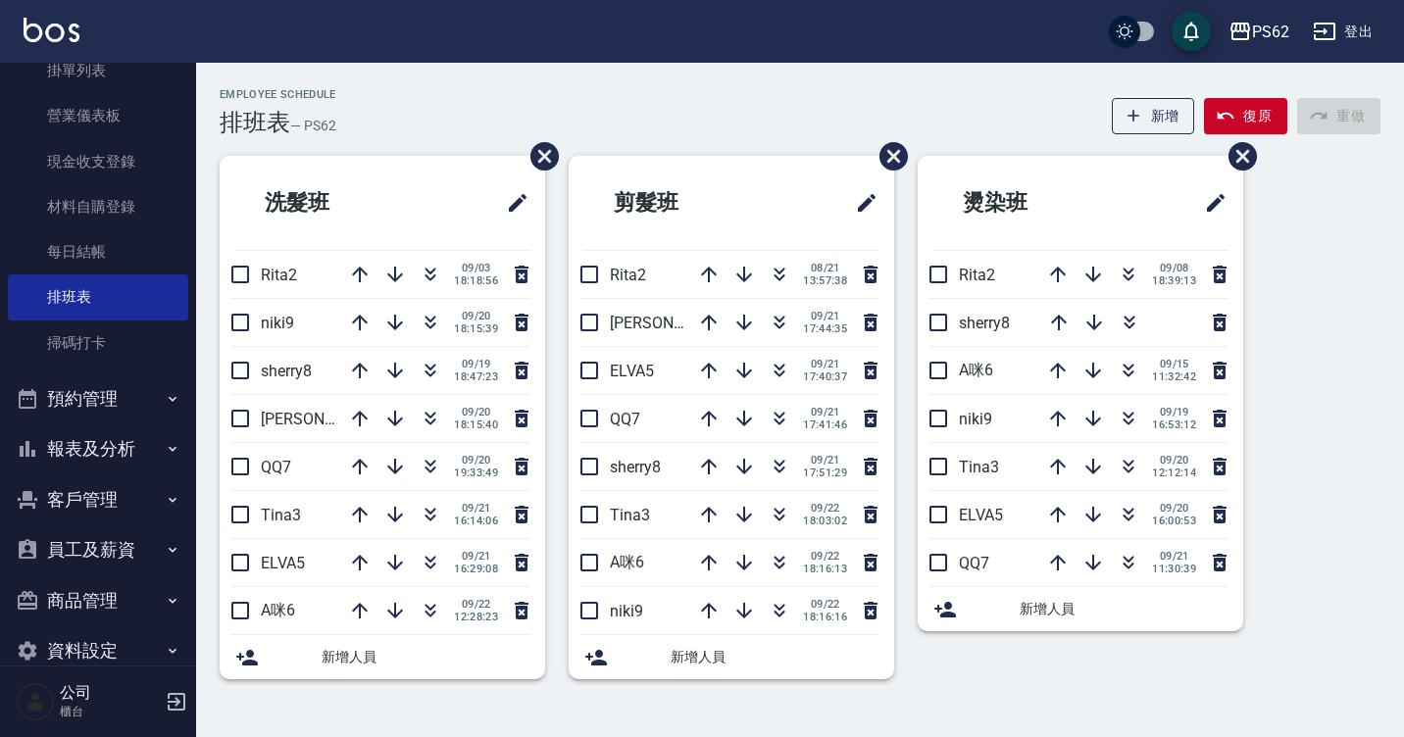
scroll to position [206, 0]
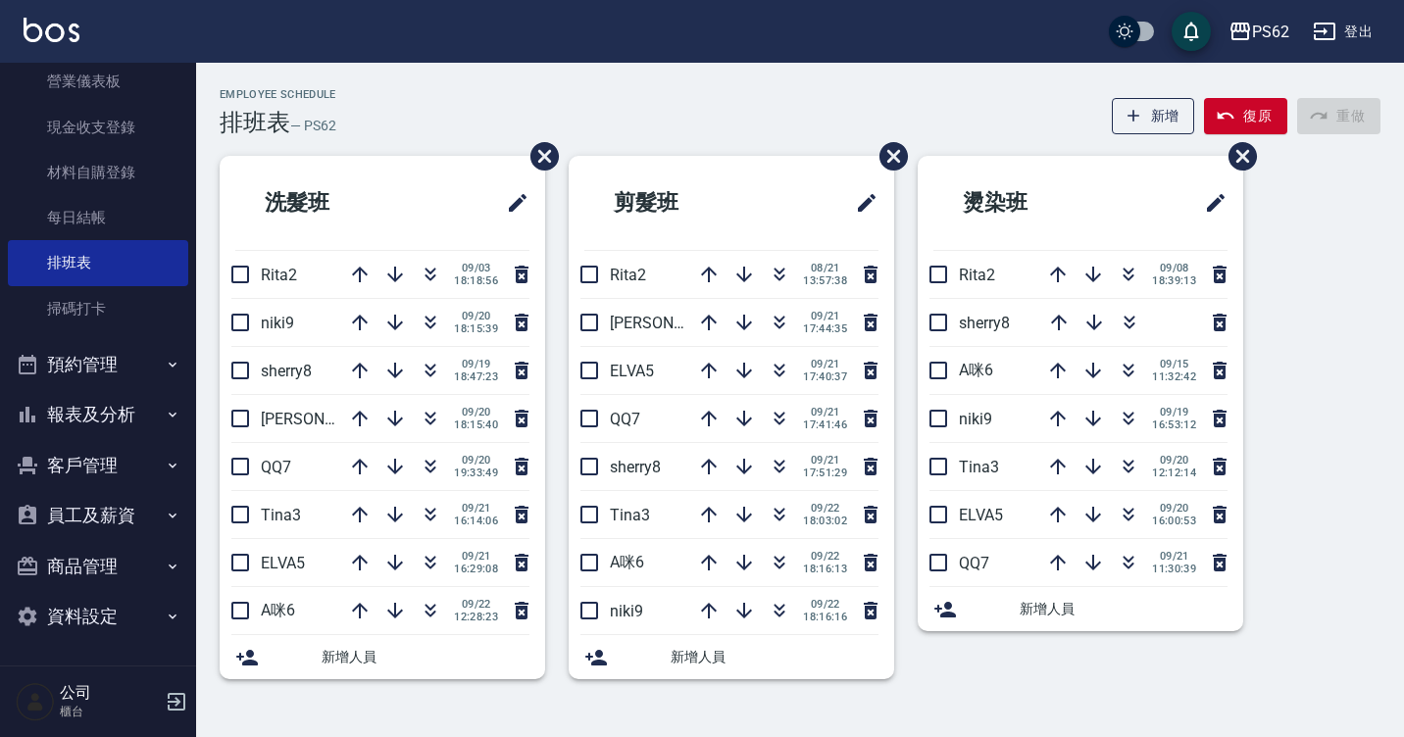
click at [111, 401] on button "報表及分析" at bounding box center [98, 414] width 180 height 51
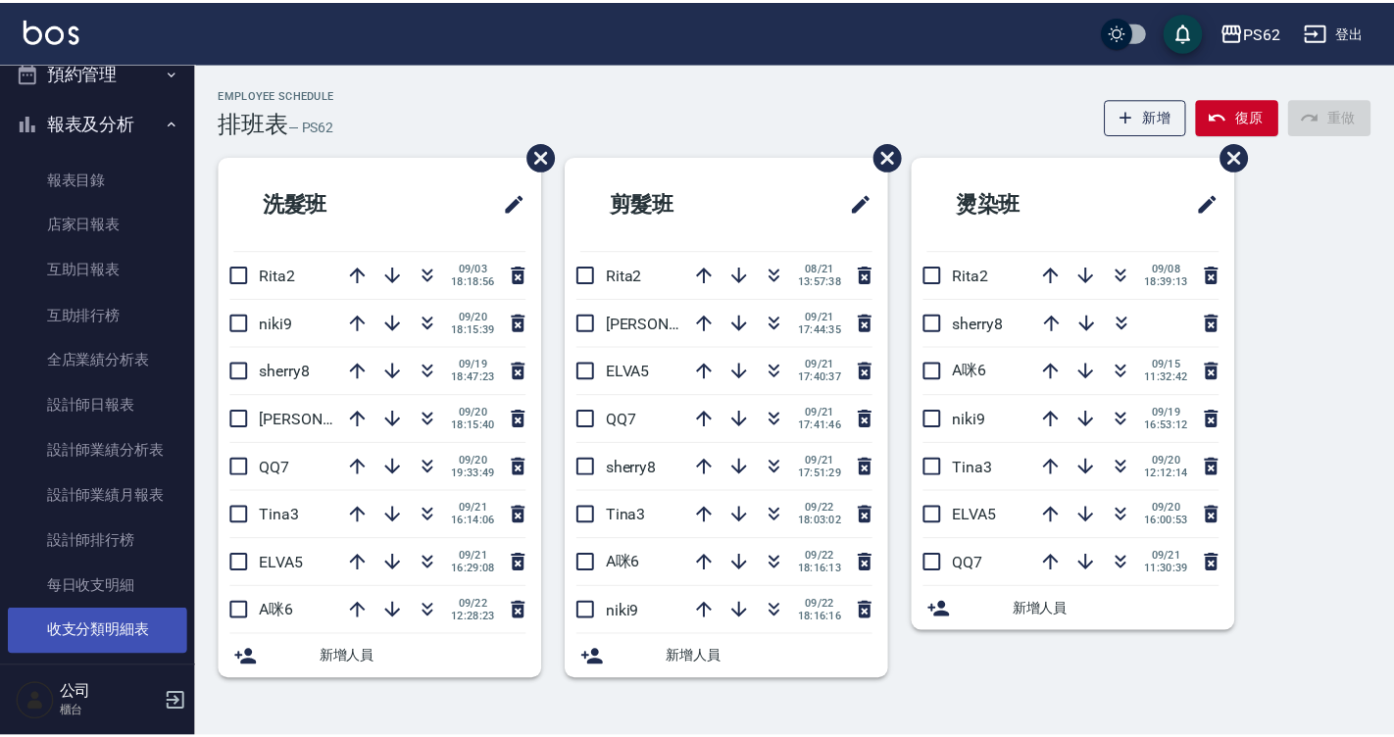
scroll to position [500, 0]
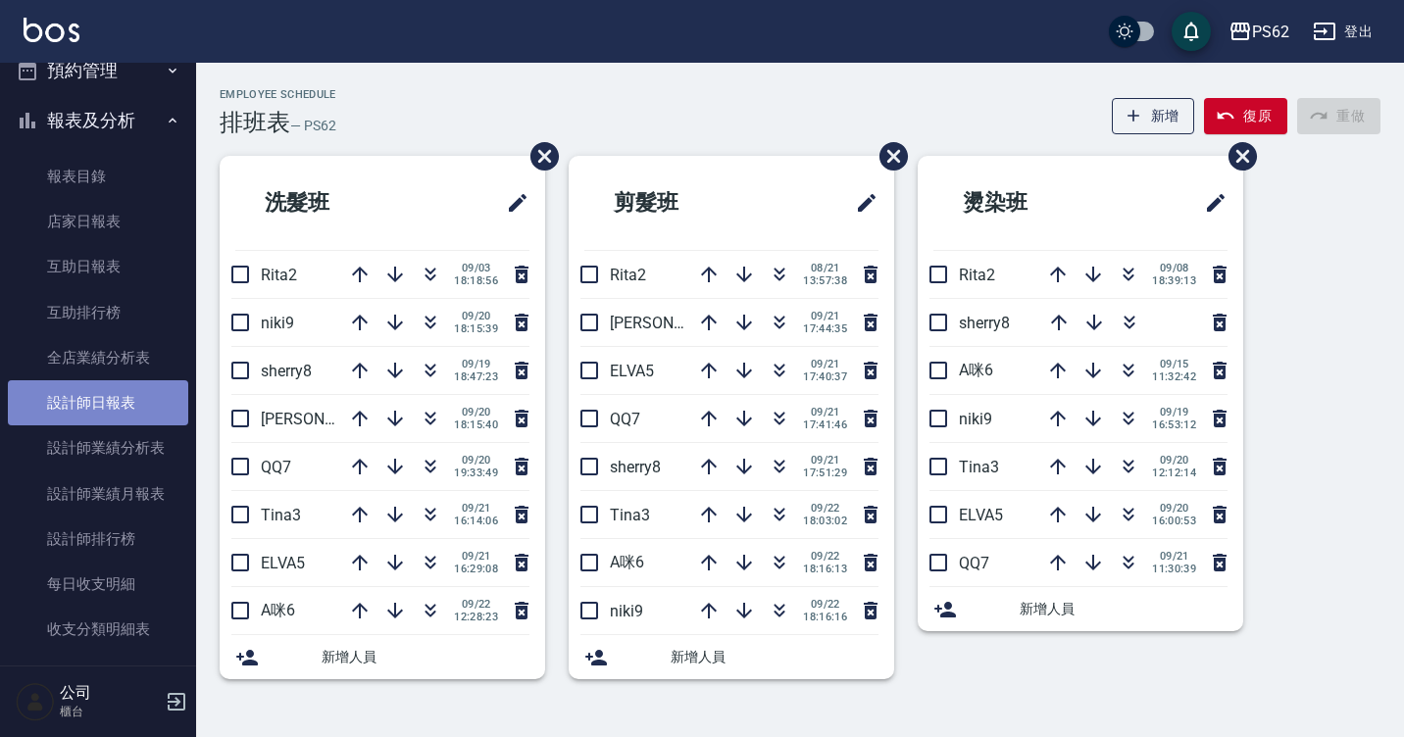
click at [116, 397] on link "設計師日報表" at bounding box center [98, 402] width 180 height 45
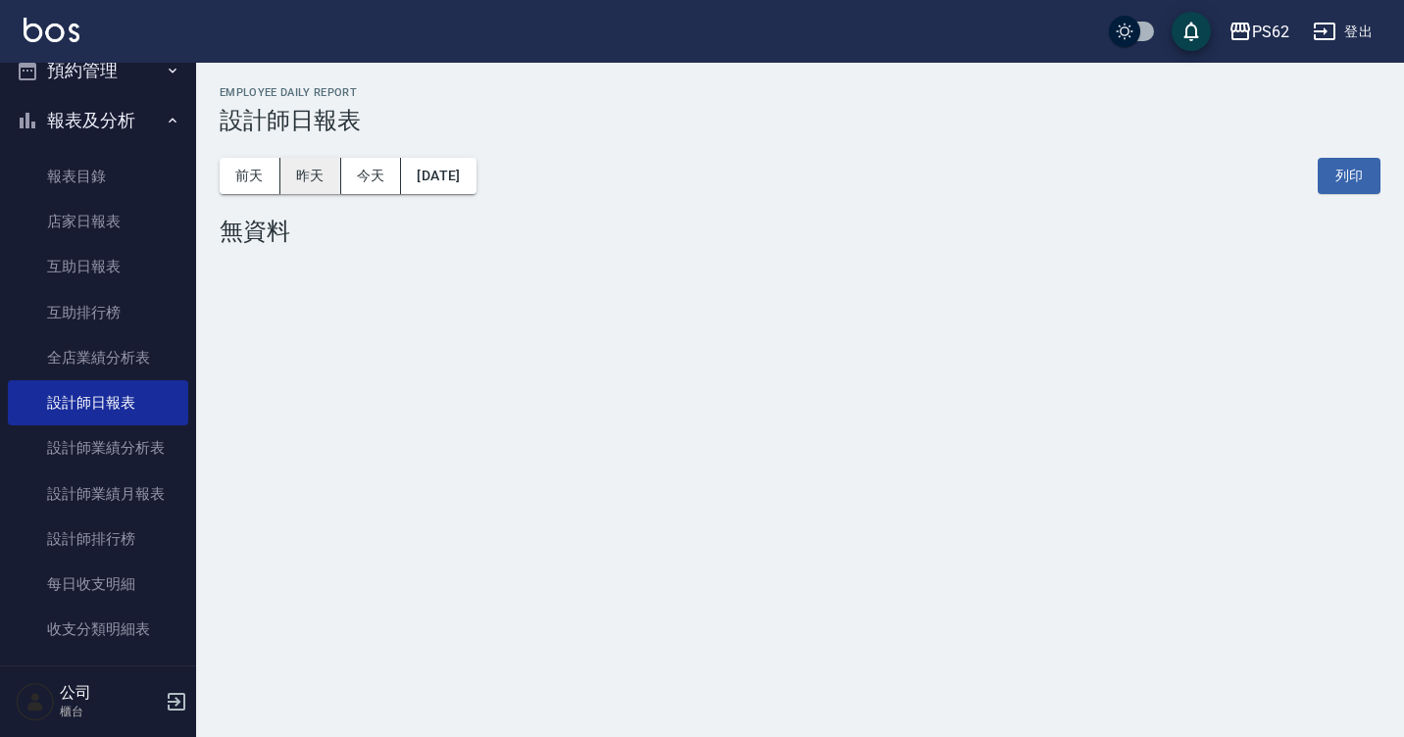
click at [315, 179] on button "昨天" at bounding box center [310, 176] width 61 height 36
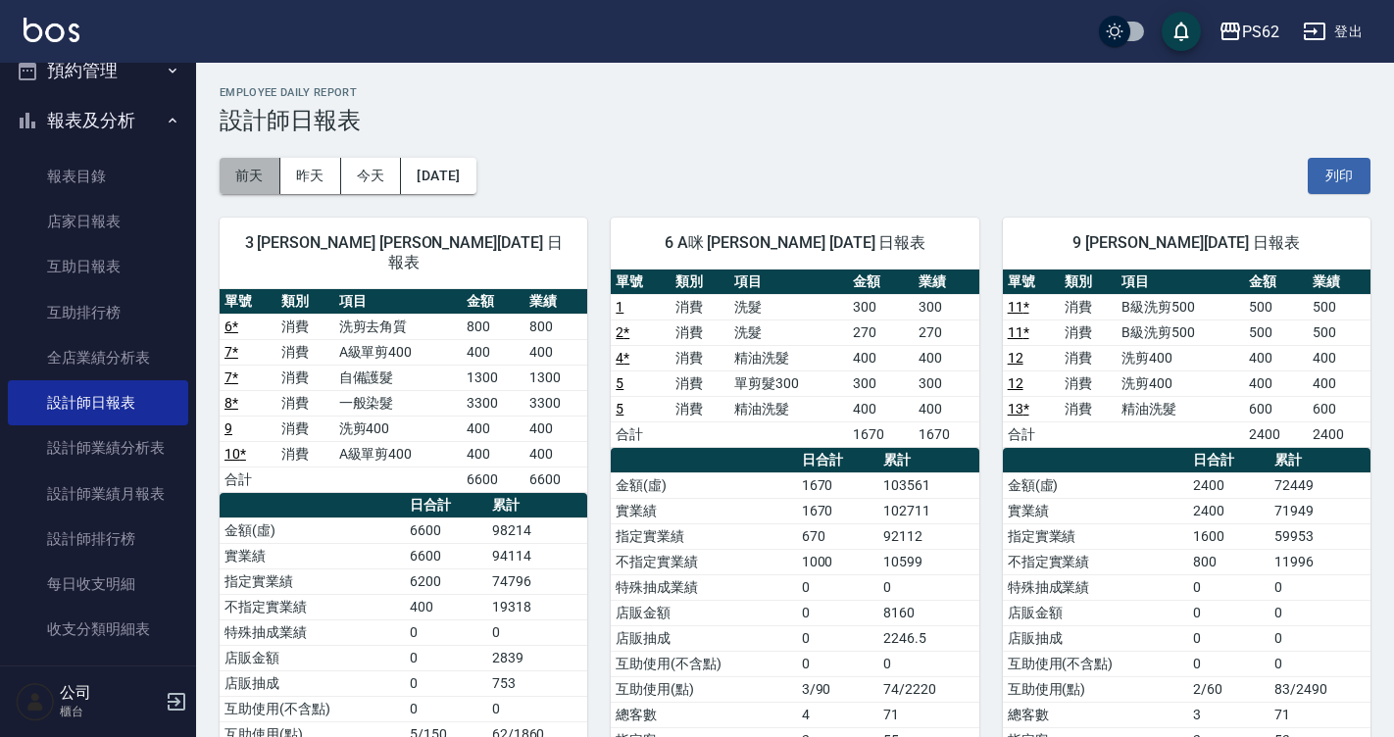
click at [268, 167] on button "前天" at bounding box center [250, 176] width 61 height 36
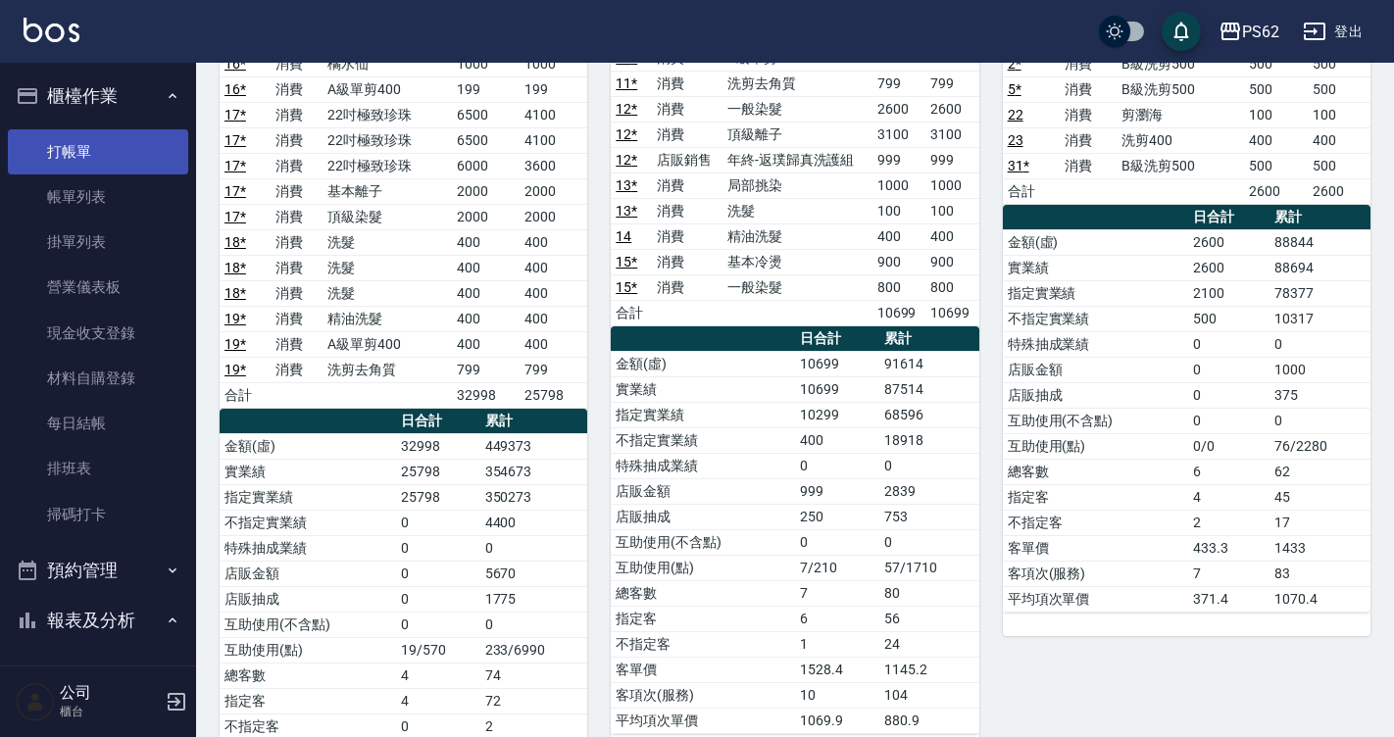
click at [94, 166] on link "打帳單" at bounding box center [98, 151] width 180 height 45
